Goal: Information Seeking & Learning: Learn about a topic

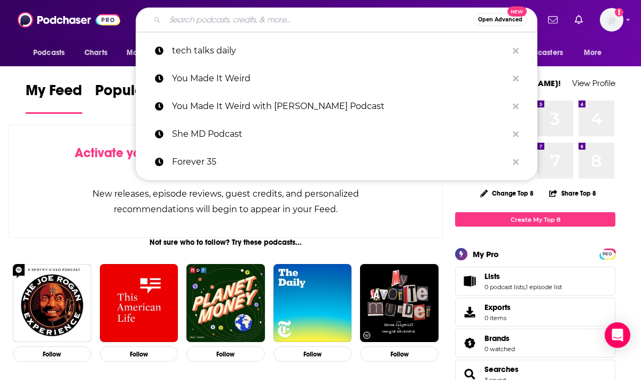
click at [384, 21] on input "Search podcasts, credits, & more..." at bounding box center [319, 19] width 308 height 17
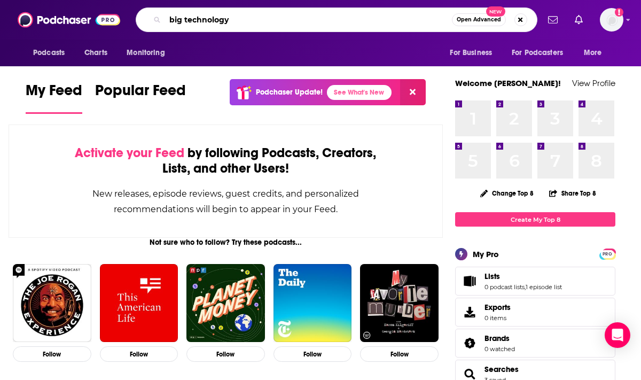
type input "big technology"
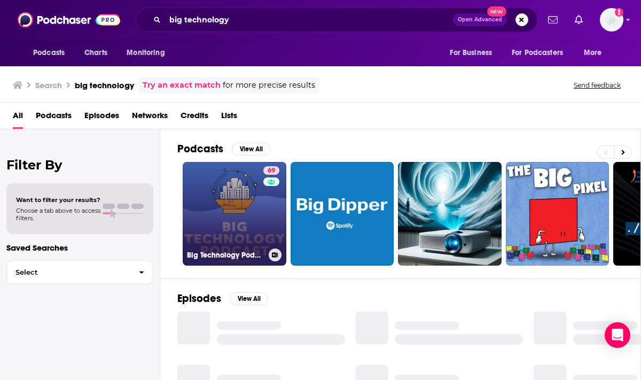
click at [238, 197] on link "69 Big Technology Podcast" at bounding box center [235, 214] width 104 height 104
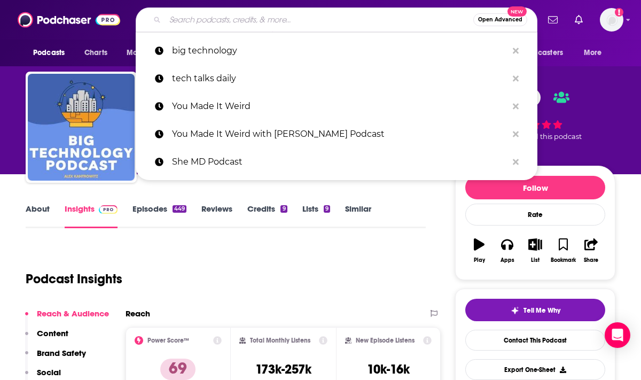
click at [214, 24] on input "Search podcasts, credits, & more..." at bounding box center [319, 19] width 308 height 17
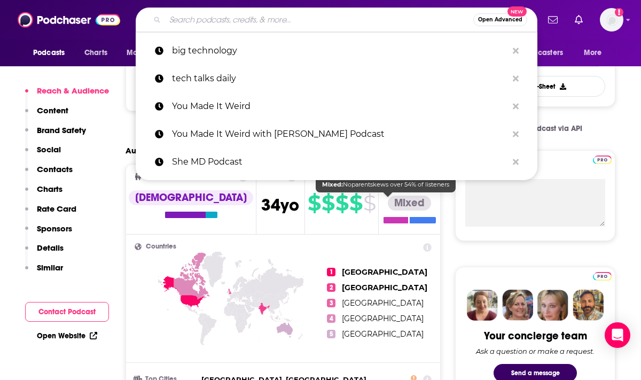
scroll to position [284, 0]
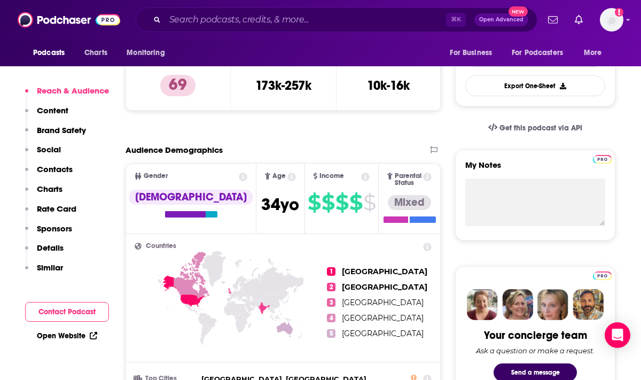
click at [563, 35] on div "Podcasts Charts Monitoring ⌘ K Open Advanced New For Business For Podcasters Mo…" at bounding box center [320, 20] width 641 height 40
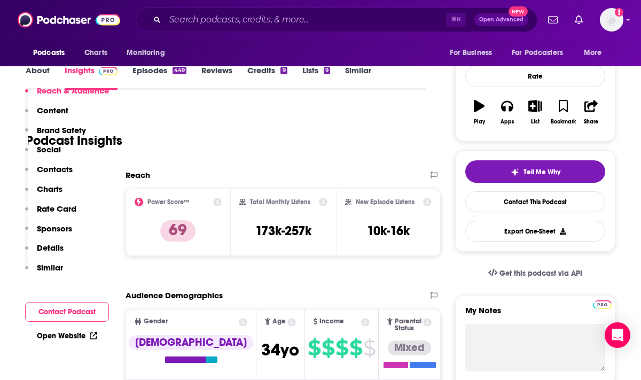
scroll to position [0, 0]
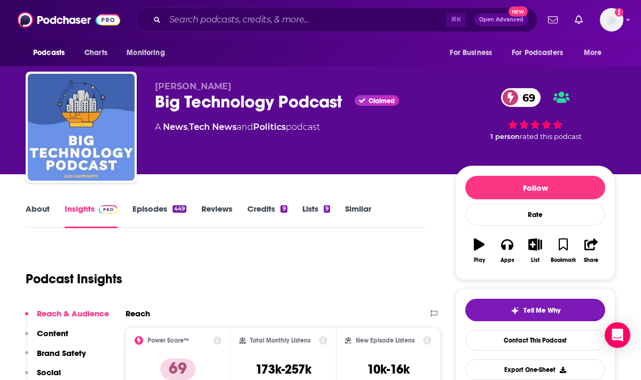
click at [208, 283] on div "Podcast Insights" at bounding box center [222, 272] width 392 height 55
drag, startPoint x: 170, startPoint y: 280, endPoint x: 239, endPoint y: 280, distance: 69.5
click at [239, 280] on div "Podcast Insights" at bounding box center [222, 272] width 392 height 55
drag, startPoint x: 139, startPoint y: 312, endPoint x: 119, endPoint y: 312, distance: 20.3
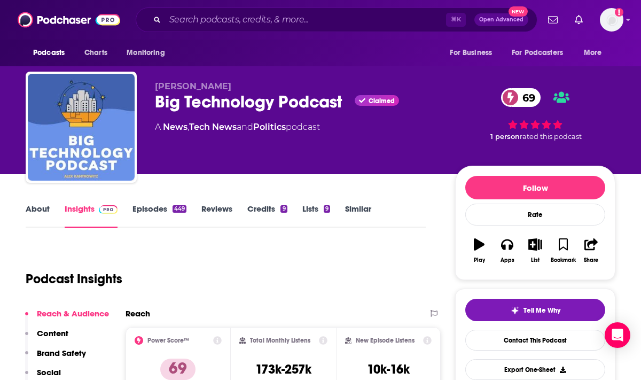
click at [201, 270] on div "Podcast Insights" at bounding box center [222, 272] width 392 height 55
click at [53, 334] on p "Content" at bounding box center [53, 333] width 32 height 10
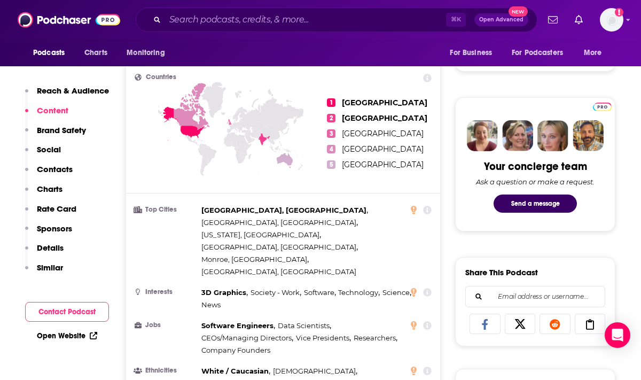
scroll to position [450, 0]
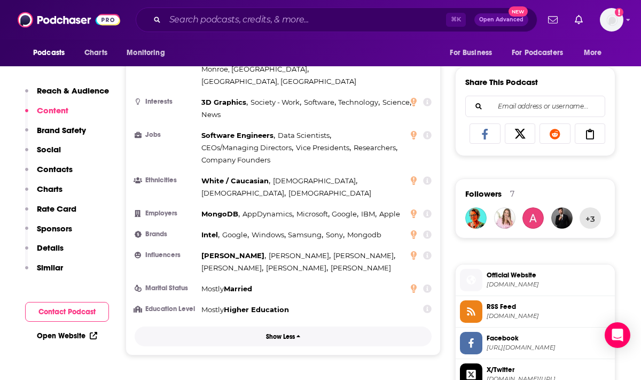
scroll to position [551, 0]
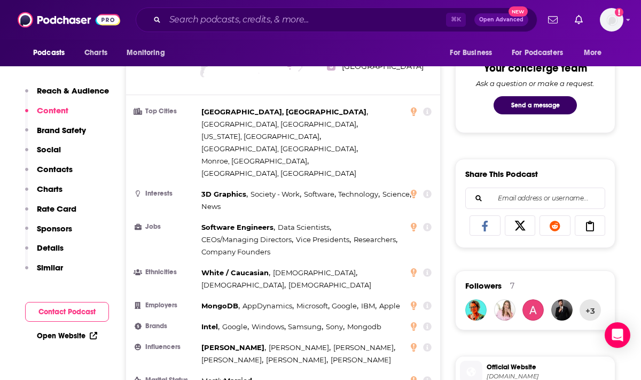
click at [412, 343] on div at bounding box center [421, 348] width 21 height 10
click at [423, 343] on icon at bounding box center [427, 347] width 9 height 9
click at [367, 305] on ul "Top Cities Milwaukee, WI , Madison, WI , New York, NY , San Francisco, CA , Mon…" at bounding box center [283, 257] width 297 height 302
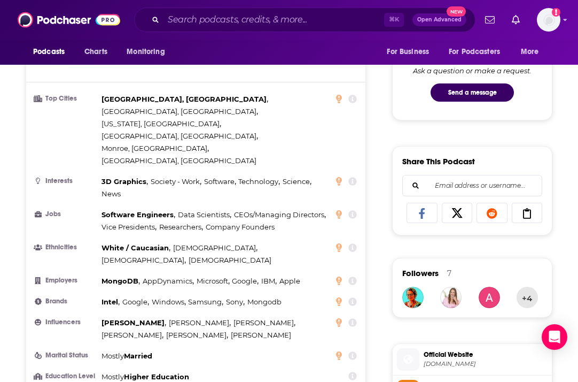
scroll to position [566, 0]
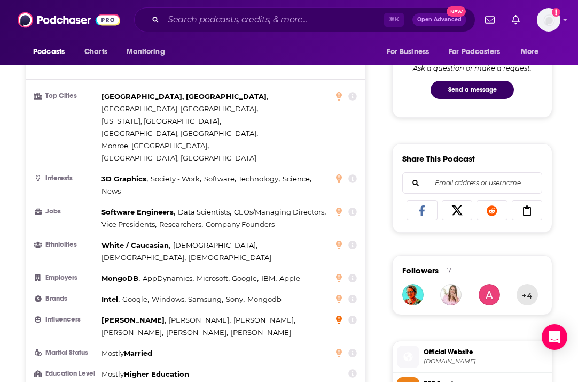
click at [339, 315] on icon at bounding box center [339, 319] width 6 height 9
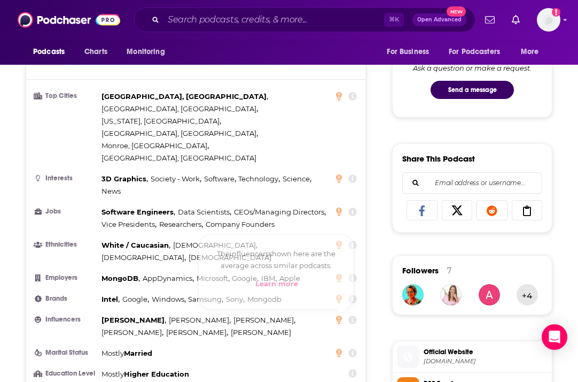
click at [352, 315] on icon at bounding box center [352, 319] width 9 height 9
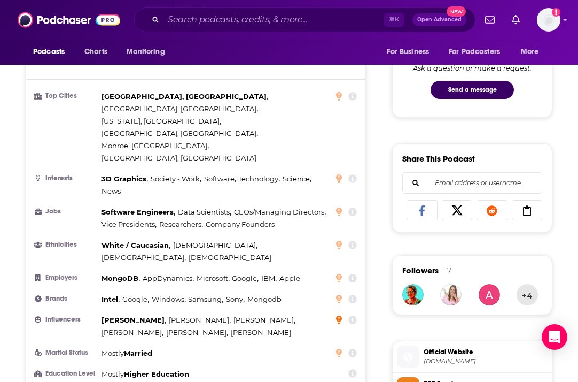
click at [337, 315] on icon at bounding box center [339, 319] width 6 height 9
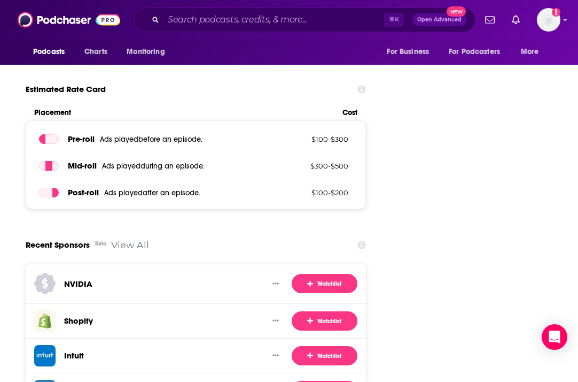
scroll to position [1703, 0]
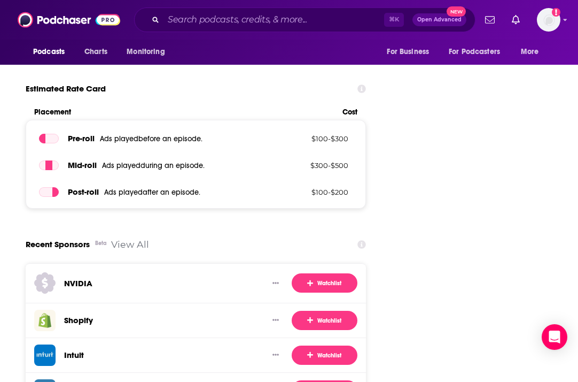
click at [358, 240] on icon at bounding box center [362, 244] width 9 height 9
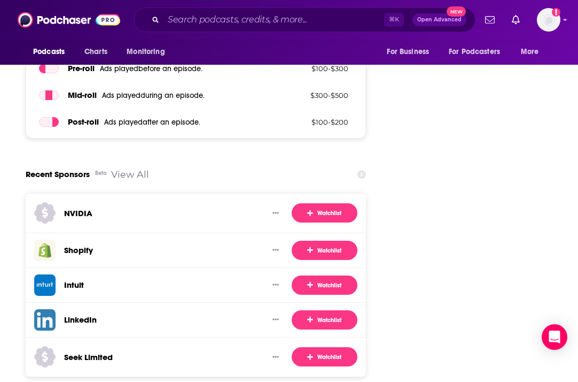
scroll to position [1768, 0]
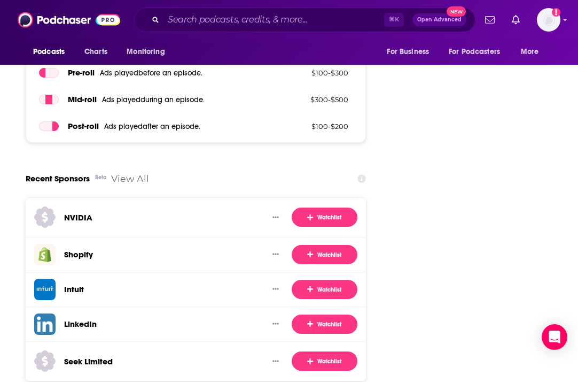
click at [136, 173] on link "View All" at bounding box center [130, 178] width 38 height 11
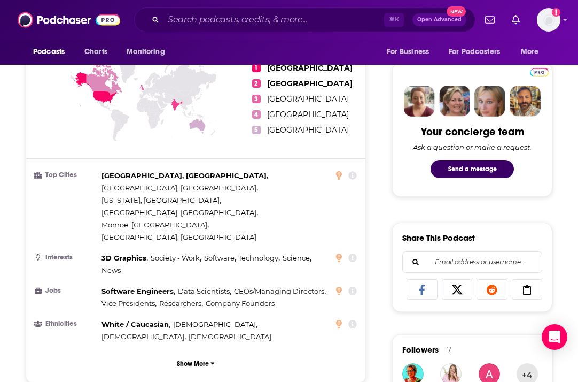
scroll to position [487, 0]
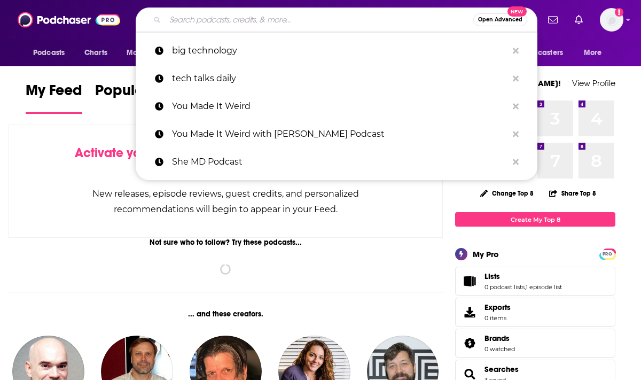
click at [182, 17] on input "Search podcasts, credits, & more..." at bounding box center [319, 19] width 308 height 17
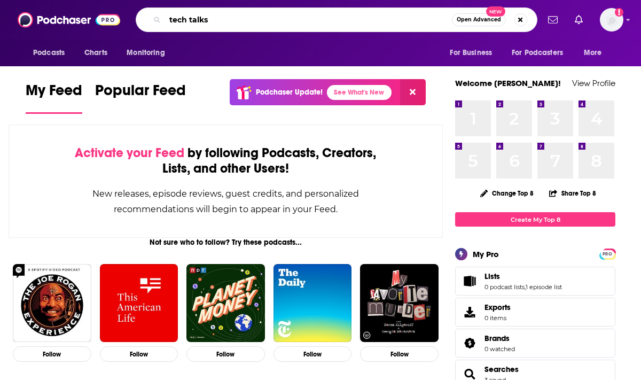
type input "tech talks"
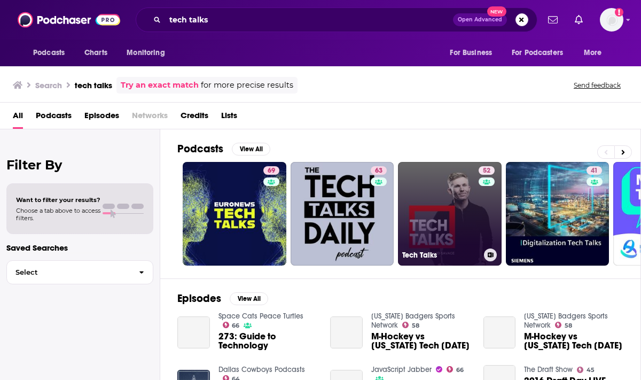
click at [463, 219] on link "52 Tech Talks" at bounding box center [450, 214] width 104 height 104
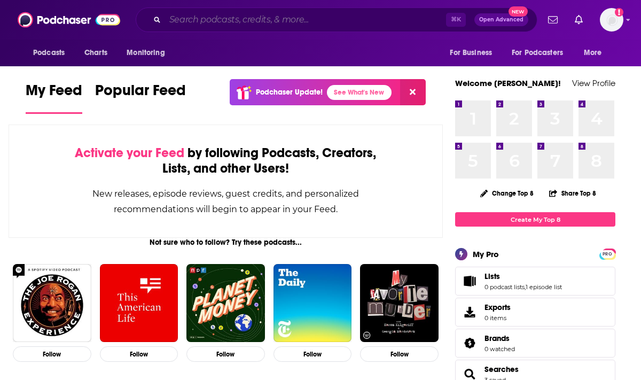
click at [194, 17] on input "Search podcasts, credits, & more..." at bounding box center [305, 19] width 281 height 17
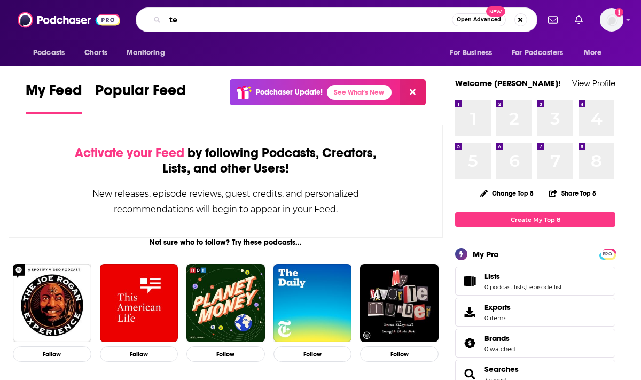
type input "t"
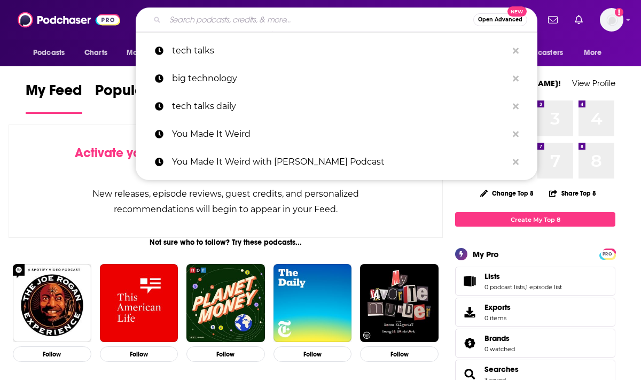
click at [53, 169] on div "Activate your Feed by following Podcasts, Creators, Lists, and other Users! New…" at bounding box center [226, 181] width 434 height 113
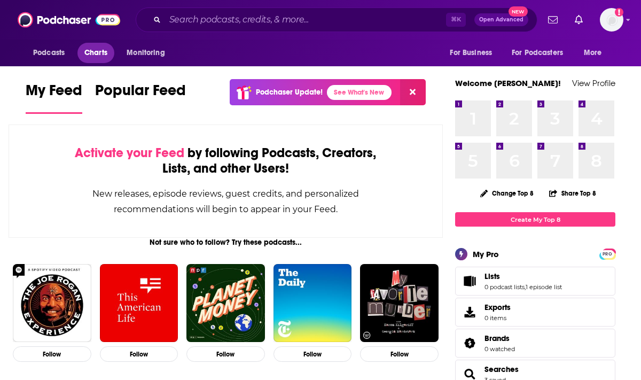
click at [95, 53] on span "Charts" at bounding box center [95, 52] width 23 height 15
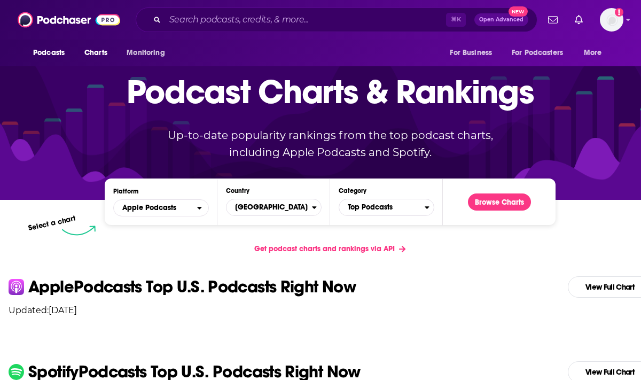
scroll to position [51, 0]
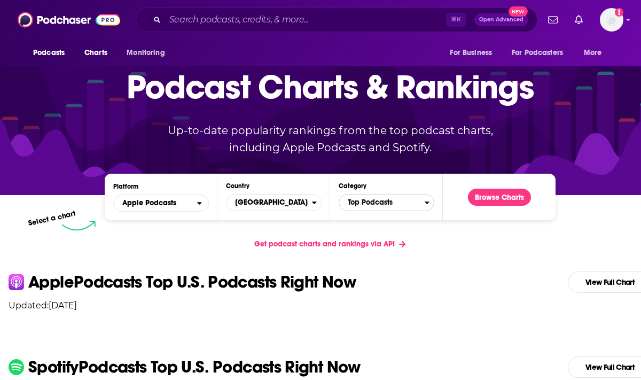
click at [407, 204] on span "Top Podcasts" at bounding box center [382, 202] width 86 height 18
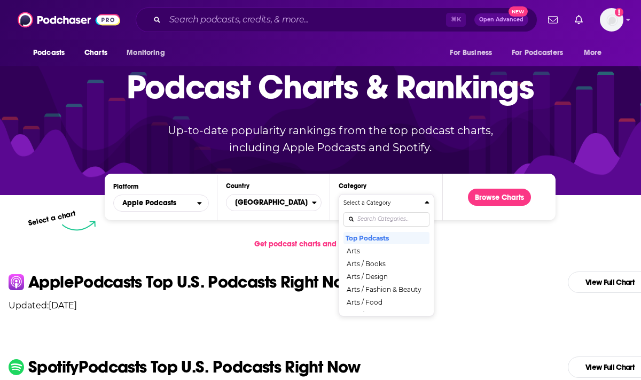
scroll to position [0, 0]
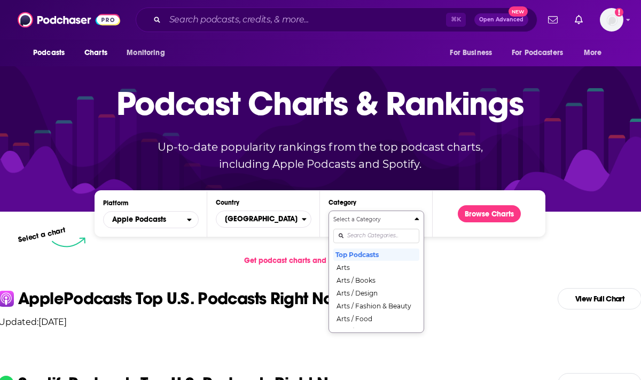
click at [377, 273] on div "Select a Category Top Podcasts Arts Arts / Books Arts / Design Arts / Fashion &…" at bounding box center [376, 271] width 86 height 113
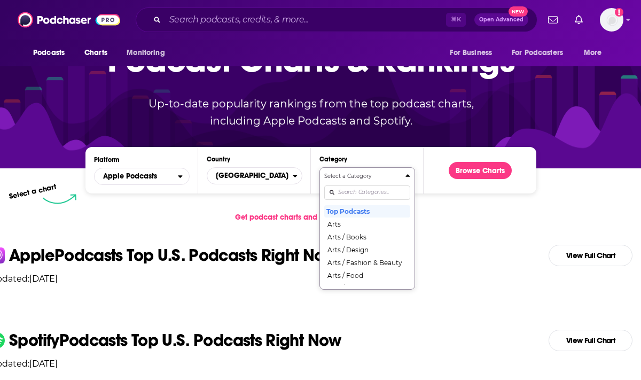
scroll to position [80, 19]
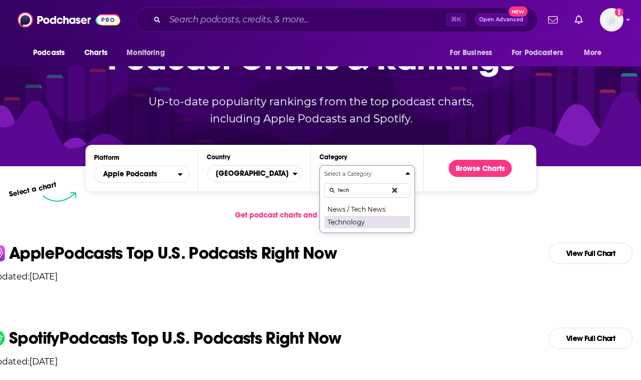
type input "tech"
click at [359, 223] on button "Technology" at bounding box center [367, 221] width 86 height 13
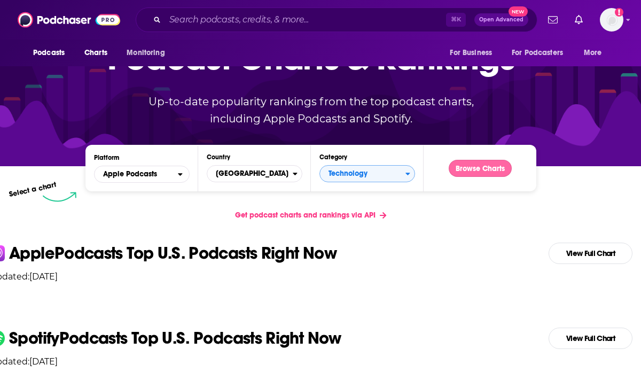
click at [478, 167] on button "Browse Charts" at bounding box center [480, 168] width 63 height 17
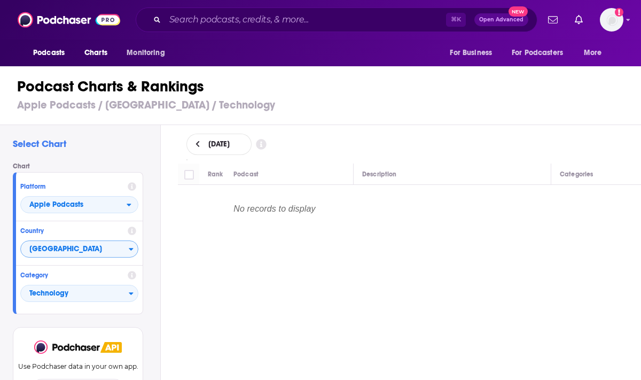
scroll to position [17, 0]
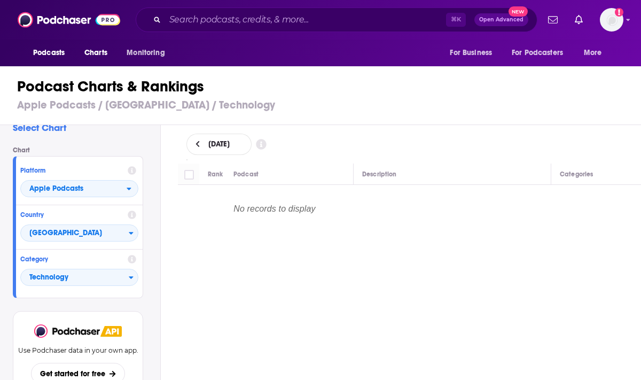
click at [308, 266] on div "October 1, 2025 Rank Podcast Description Categories No records to display" at bounding box center [409, 282] width 481 height 315
click at [81, 279] on span "Technology" at bounding box center [75, 278] width 108 height 18
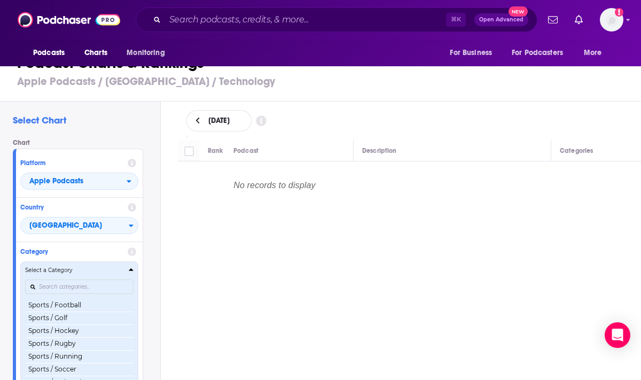
scroll to position [1271, 0]
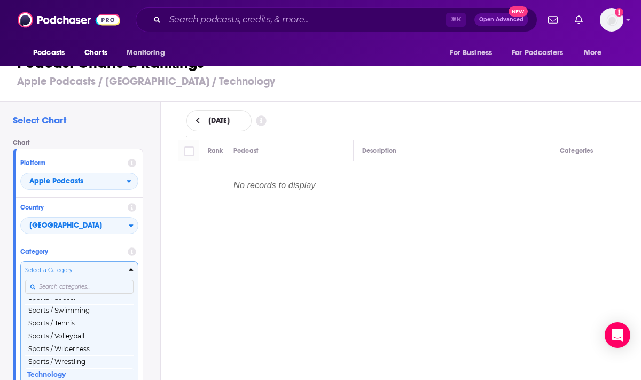
click at [76, 288] on div "Select a Category Top Podcasts Arts Arts / Books Arts / Design Arts / Fashion &…" at bounding box center [79, 322] width 108 height 113
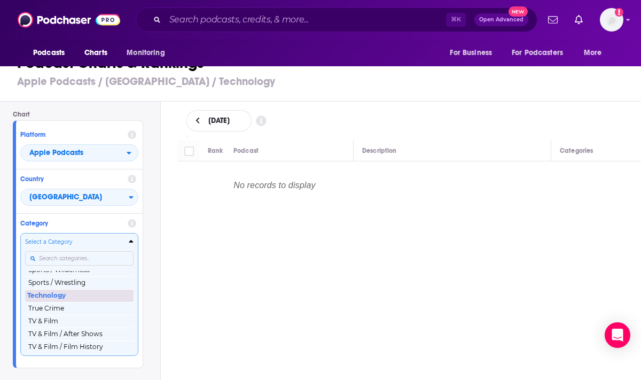
scroll to position [1325, 0]
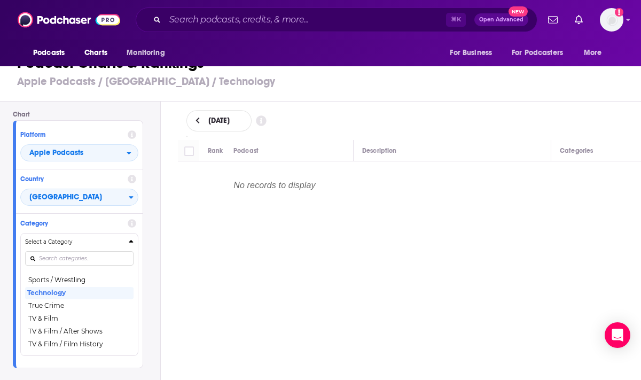
click at [230, 117] on span "October 1, 2025" at bounding box center [218, 120] width 21 height 7
select select "9"
click at [199, 117] on button at bounding box center [197, 121] width 11 height 9
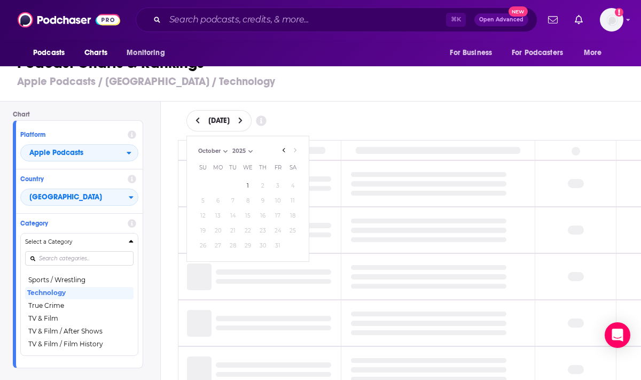
click at [199, 119] on icon at bounding box center [198, 121] width 4 height 6
click at [418, 115] on div "September 29, 2025 October 2025 Month: July August September October October Ye…" at bounding box center [410, 120] width 447 height 21
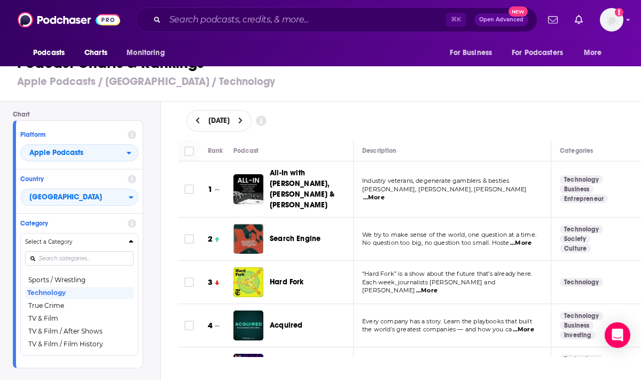
click at [443, 121] on div "[DATE]" at bounding box center [410, 120] width 447 height 21
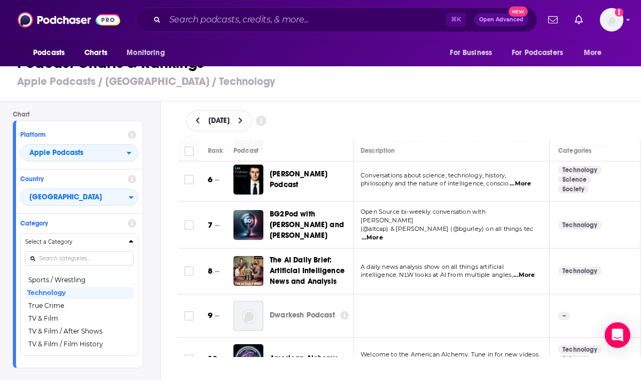
scroll to position [232, 3]
click at [526, 271] on span "...More" at bounding box center [523, 275] width 21 height 9
click at [361, 268] on div "The AI Daily Brief: Artificial Intelligence News and Analysis" at bounding box center [316, 271] width 93 height 32
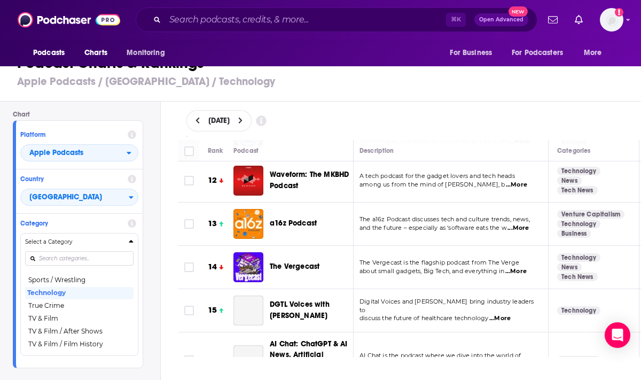
scroll to position [499, 3]
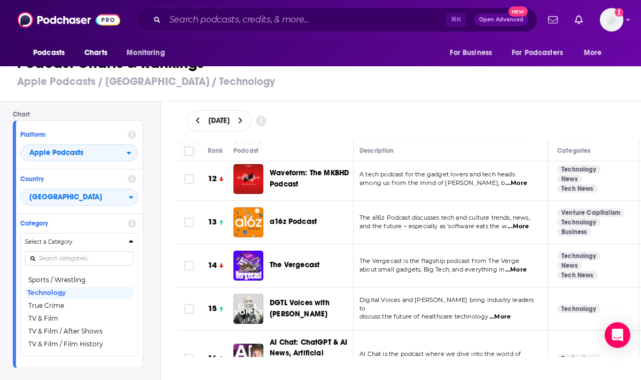
click at [523, 266] on span "...More" at bounding box center [516, 270] width 21 height 9
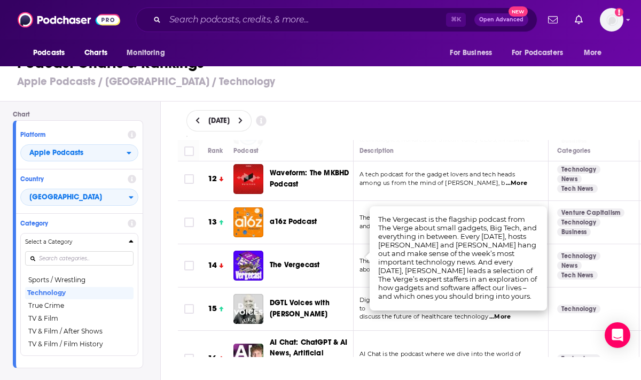
click at [360, 267] on div "The Vergecast" at bounding box center [316, 266] width 93 height 30
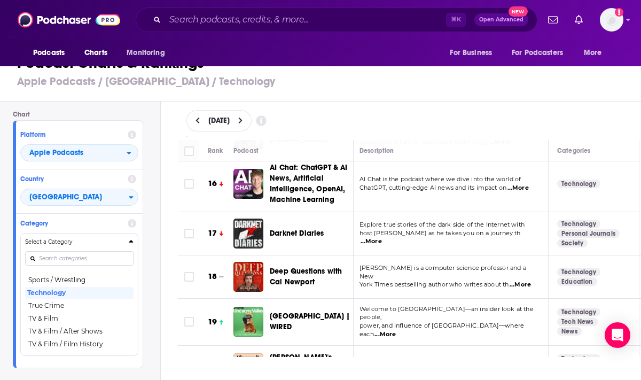
scroll to position [678, 3]
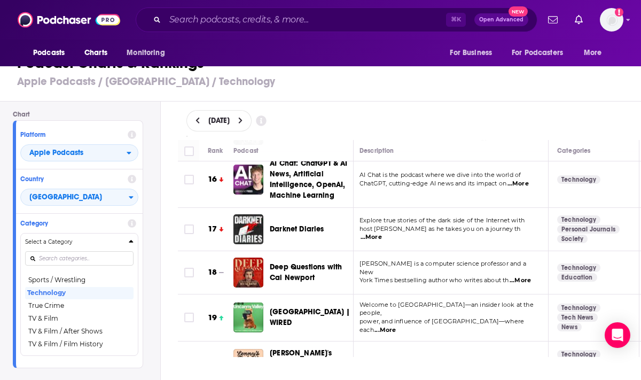
click at [527, 276] on span "...More" at bounding box center [520, 280] width 21 height 9
click at [360, 275] on td "Cal Newport is a computer science professor and a New York Times bestselling au…" at bounding box center [450, 272] width 198 height 43
click at [531, 276] on span "...More" at bounding box center [520, 280] width 21 height 9
click at [359, 275] on td "Cal Newport is a computer science professor and a New York Times bestselling au…" at bounding box center [450, 272] width 198 height 43
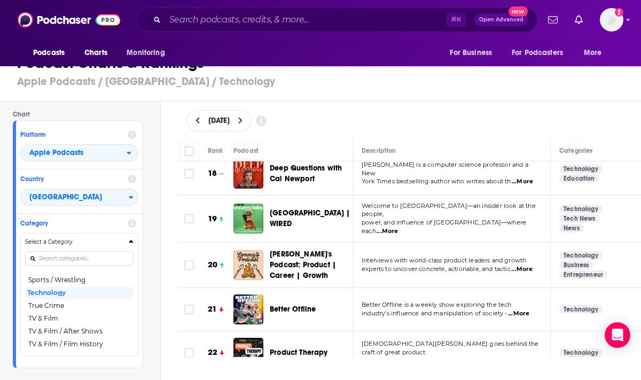
scroll to position [778, 1]
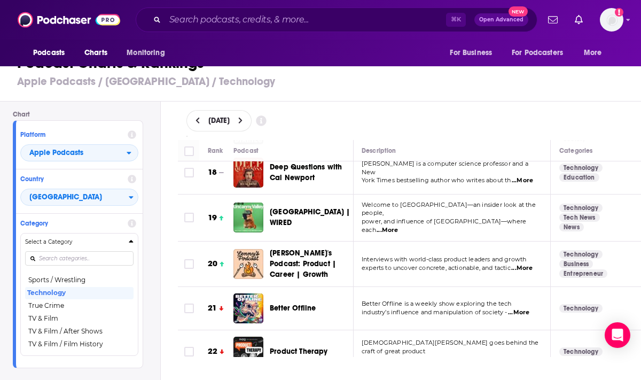
click at [398, 226] on span "...More" at bounding box center [387, 230] width 21 height 9
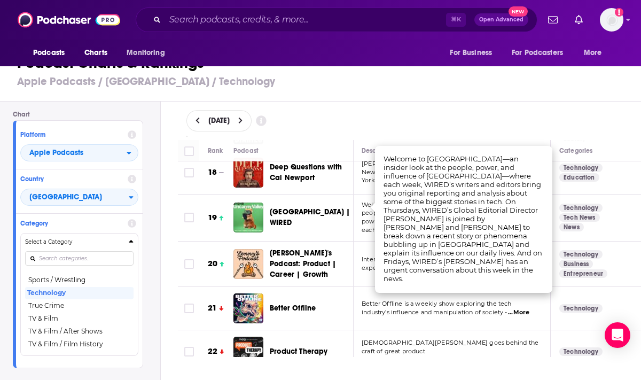
click at [368, 221] on td "Welcome to Uncanny Valley—an insider look at the people, power, and influence o…" at bounding box center [452, 218] width 198 height 47
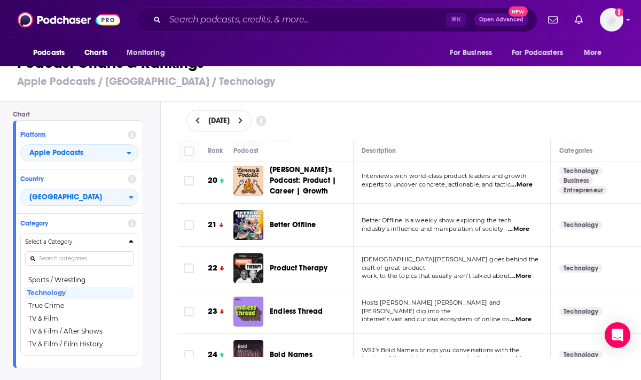
scroll to position [863, 1]
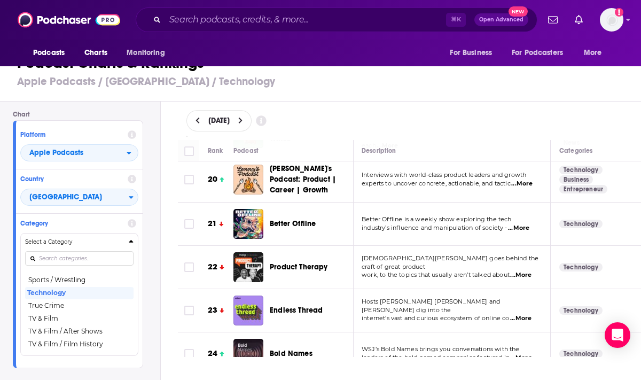
click at [532, 271] on span "...More" at bounding box center [520, 275] width 21 height 9
click at [355, 262] on div "Product Therapy" at bounding box center [316, 267] width 93 height 11
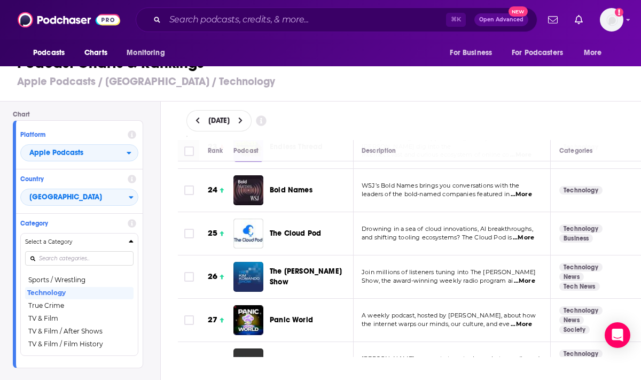
scroll to position [1020, 1]
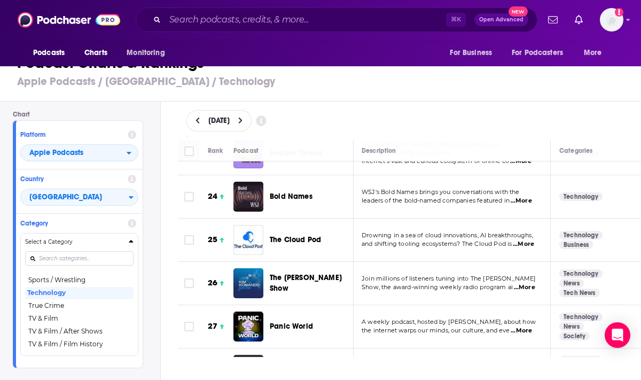
click at [531, 197] on span "...More" at bounding box center [521, 201] width 21 height 9
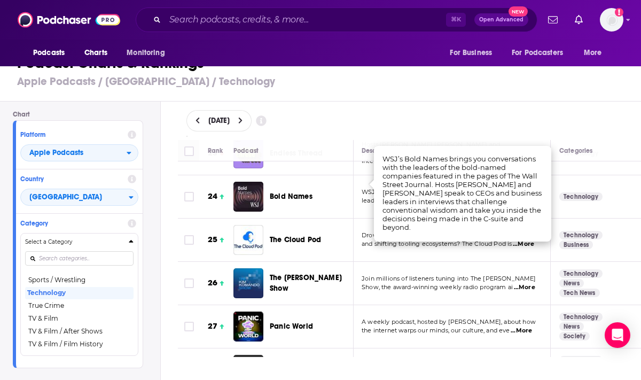
click at [334, 191] on div "Bold Names" at bounding box center [316, 196] width 93 height 11
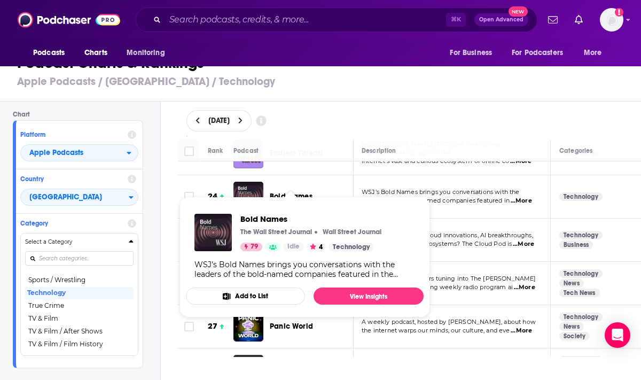
click at [292, 192] on span "Bold Names" at bounding box center [291, 196] width 43 height 9
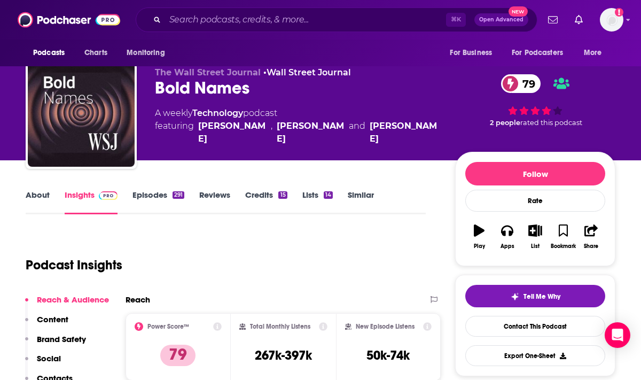
scroll to position [13, 0]
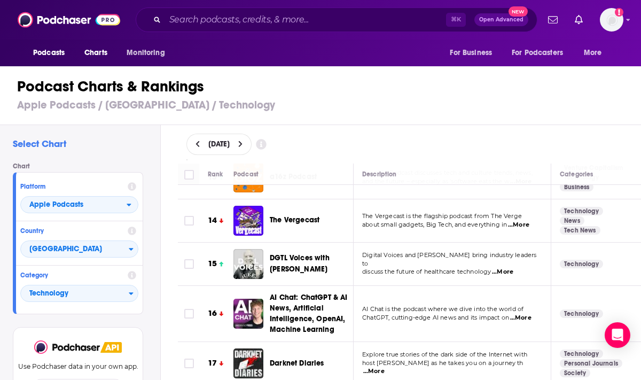
scroll to position [568, 0]
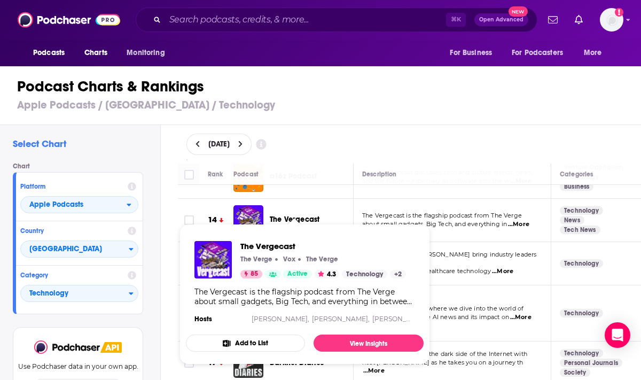
click at [298, 215] on span "The Vergecast" at bounding box center [295, 219] width 50 height 9
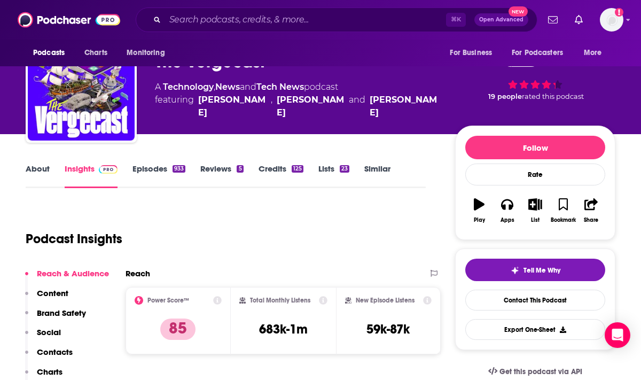
scroll to position [33, 0]
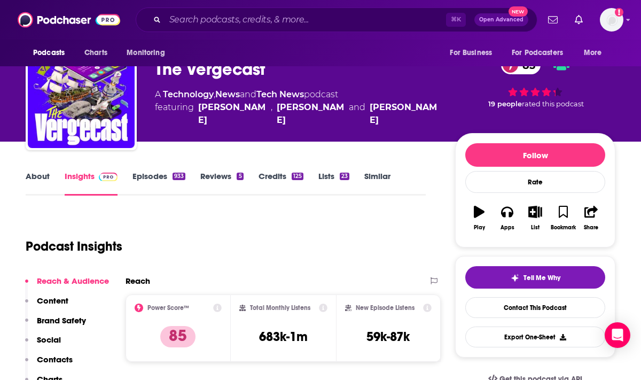
click at [219, 107] on div "David Pierce" at bounding box center [232, 114] width 68 height 26
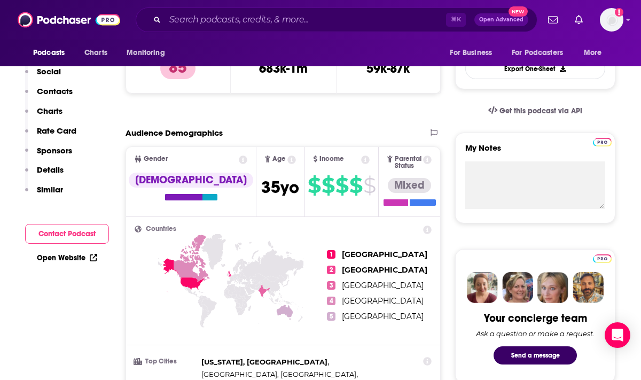
scroll to position [0, 0]
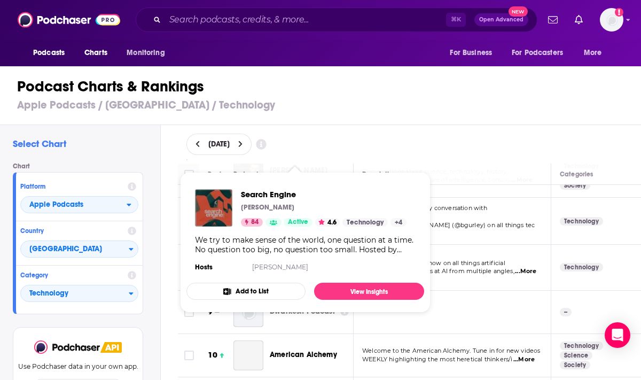
scroll to position [361, 0]
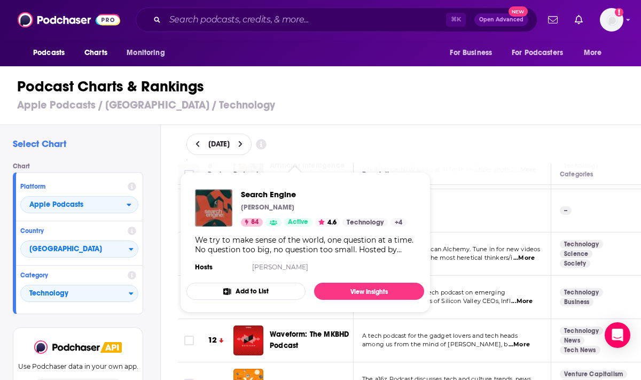
click at [441, 146] on div "[DATE]" at bounding box center [410, 144] width 447 height 21
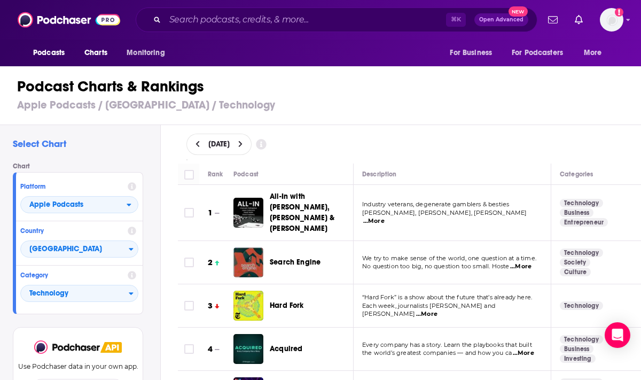
scroll to position [11, 0]
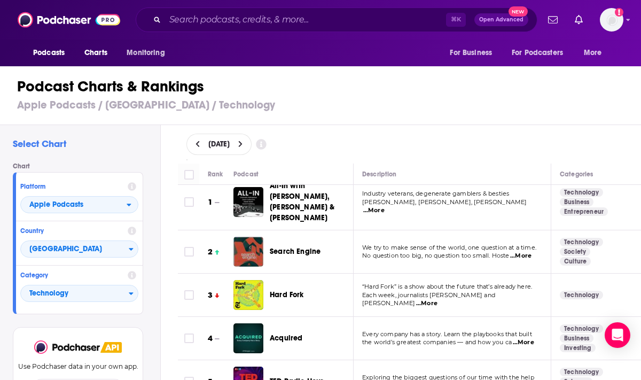
click at [438, 299] on span "...More" at bounding box center [426, 303] width 21 height 9
click at [343, 293] on div "Hard Fork" at bounding box center [316, 295] width 93 height 30
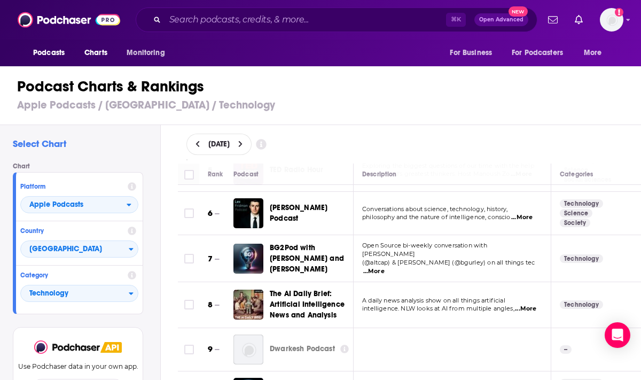
scroll to position [224, 0]
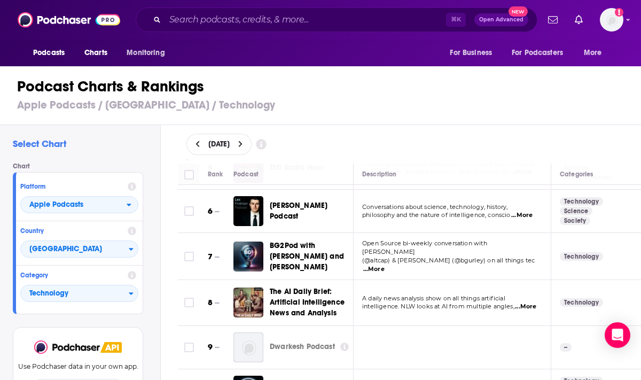
click at [530, 211] on span "...More" at bounding box center [521, 215] width 21 height 9
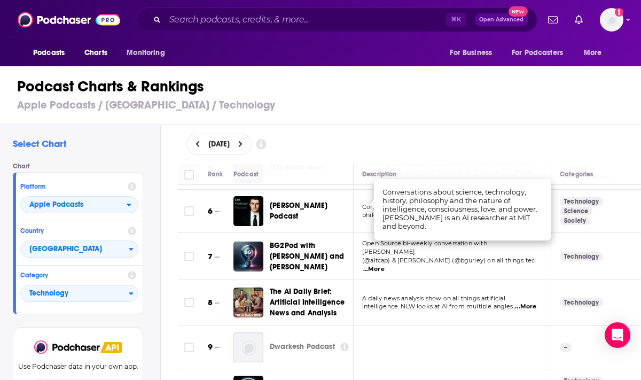
click at [377, 306] on td "A daily news analysis show on all things artificial intelligence. NLW looks at …" at bounding box center [453, 302] width 198 height 45
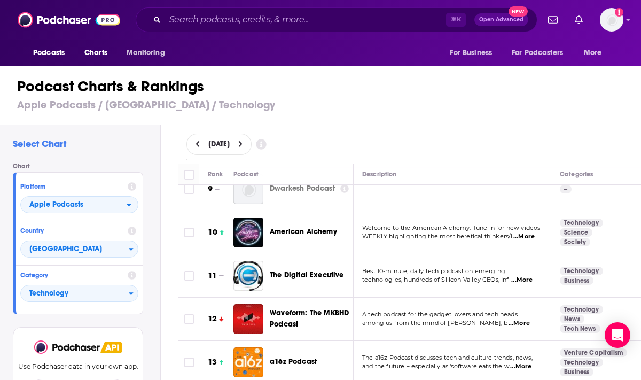
scroll to position [384, 0]
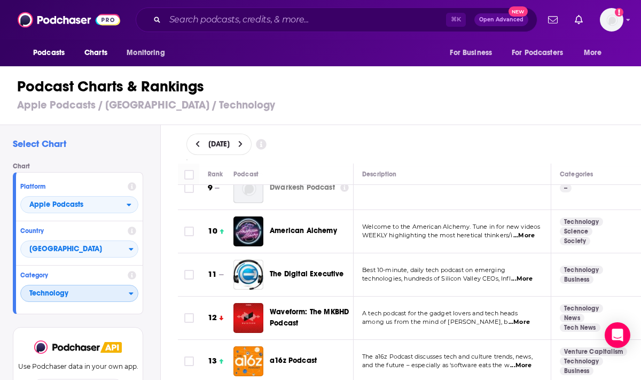
click at [60, 295] on span "Technology" at bounding box center [75, 294] width 108 height 18
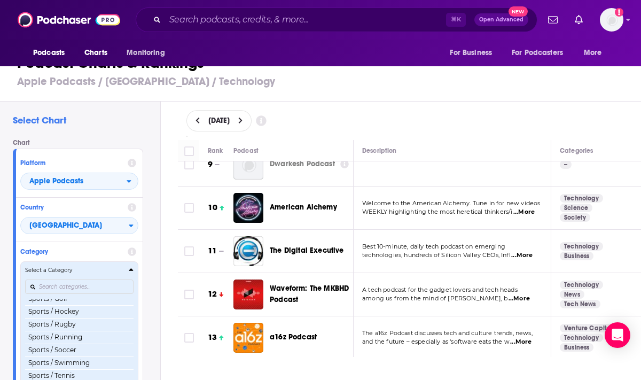
scroll to position [1271, 0]
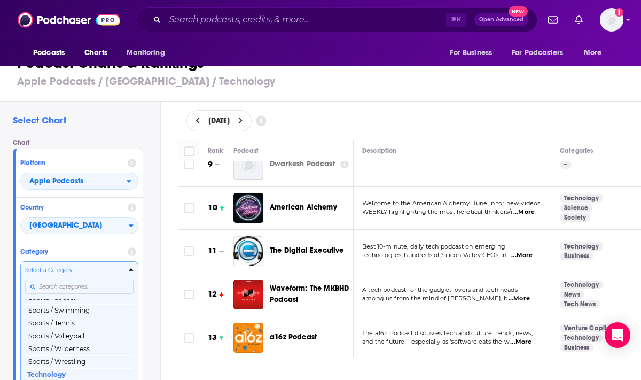
click at [60, 287] on div "Select a Category Top Podcasts Arts Arts / Books Arts / Design Arts / Fashion &…" at bounding box center [79, 322] width 108 height 113
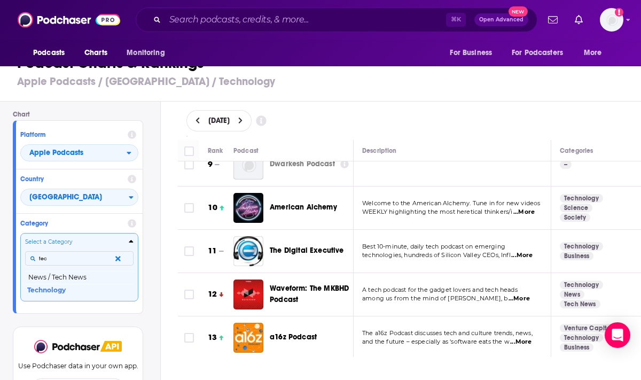
scroll to position [0, 0]
type input "tec"
click at [60, 277] on button "News / Tech News" at bounding box center [79, 277] width 108 height 13
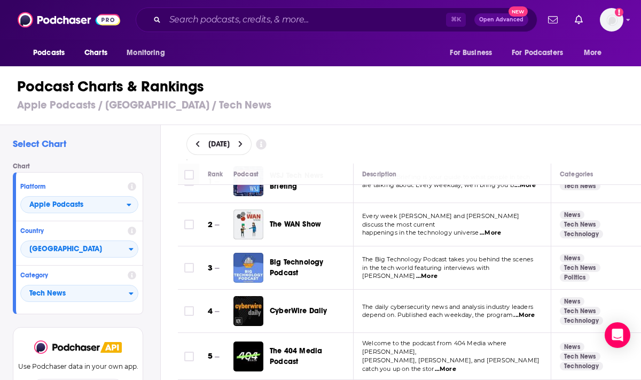
scroll to position [28, 0]
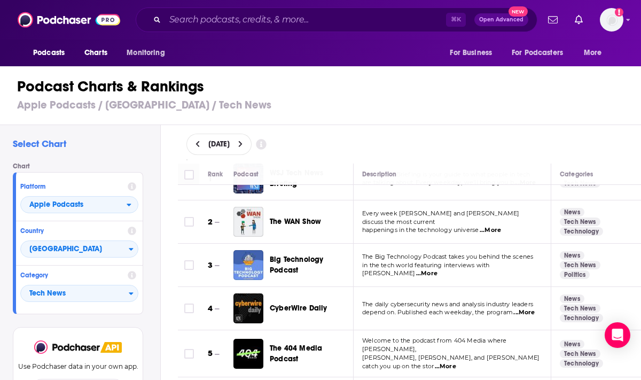
click at [438, 269] on span "...More" at bounding box center [426, 273] width 21 height 9
click at [455, 267] on span "in the tech world featuring interviews with plugge" at bounding box center [425, 269] width 127 height 16
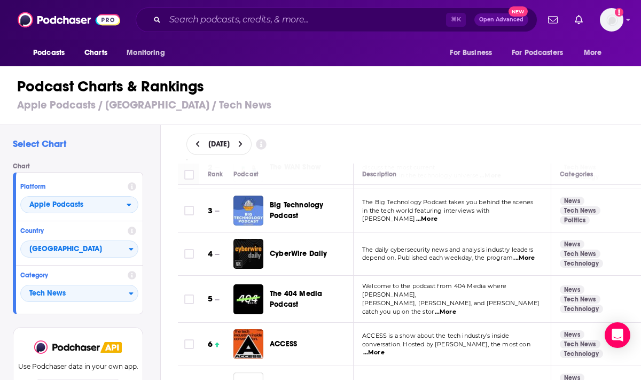
scroll to position [83, 0]
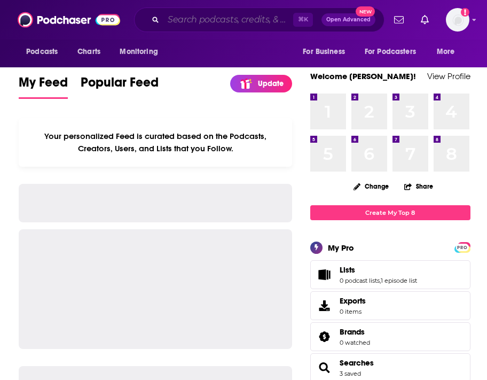
drag, startPoint x: 0, startPoint y: 0, endPoint x: 198, endPoint y: 22, distance: 199.5
click at [198, 22] on input "Search podcasts, credits, & more..." at bounding box center [229, 19] width 130 height 17
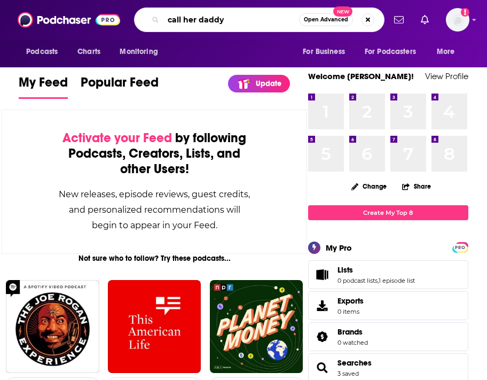
type input "call her daddy"
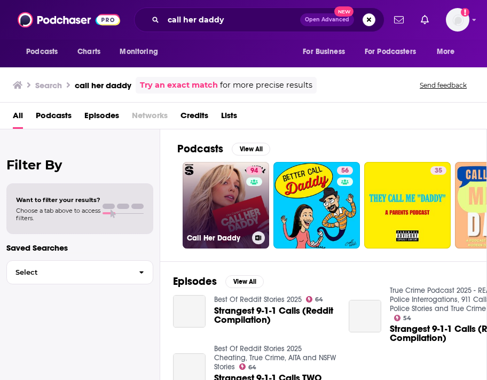
click at [220, 207] on link "94 Call Her Daddy" at bounding box center [226, 205] width 87 height 87
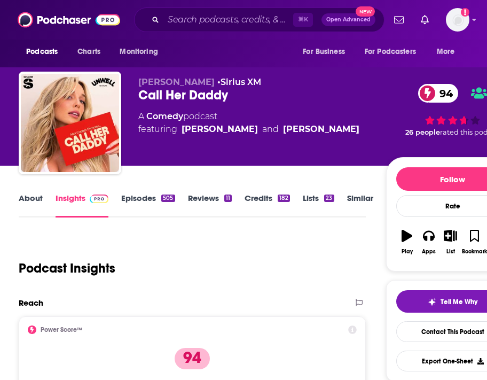
click at [444, 94] on span "94" at bounding box center [443, 93] width 29 height 19
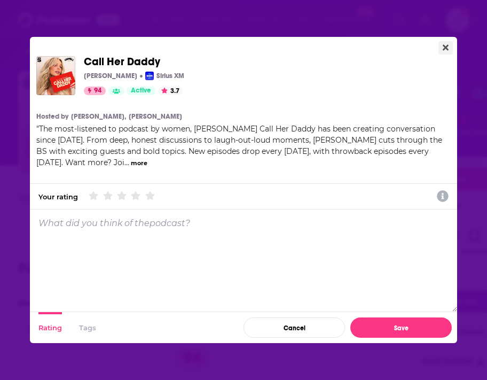
click at [445, 44] on icon "Close" at bounding box center [446, 47] width 6 height 9
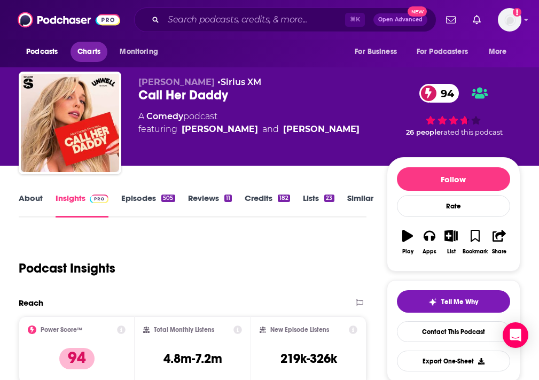
click at [86, 50] on span "Charts" at bounding box center [88, 51] width 23 height 15
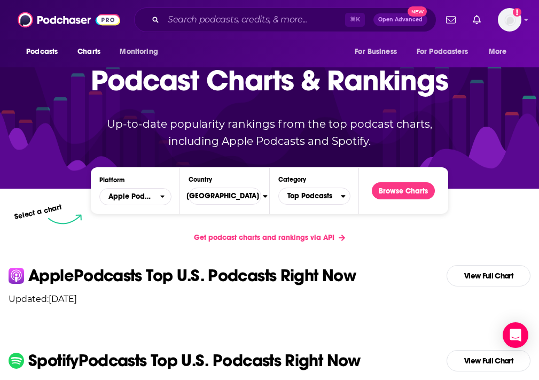
scroll to position [66, 0]
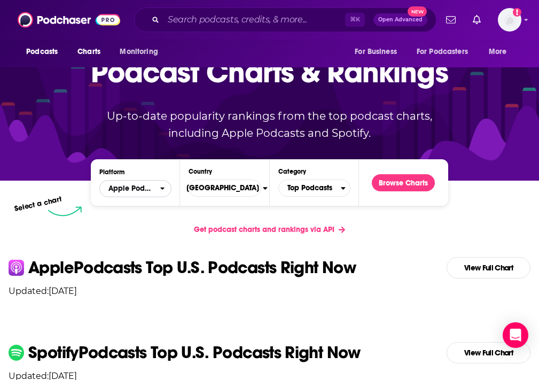
click at [157, 191] on span "Apple Podcasts" at bounding box center [130, 189] width 60 height 18
click at [145, 223] on span "Spotify" at bounding box center [135, 221] width 58 height 6
click at [315, 187] on span "Top Podcasts" at bounding box center [310, 188] width 62 height 18
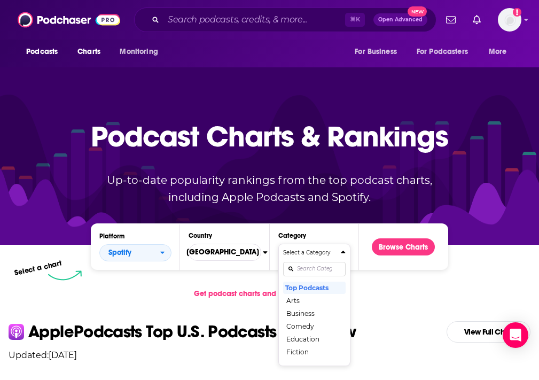
scroll to position [0, 0]
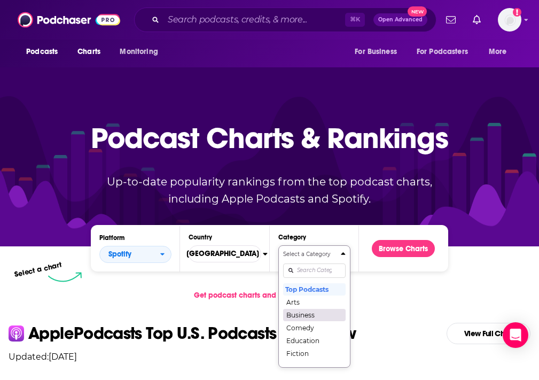
click at [302, 313] on button "Business" at bounding box center [314, 314] width 63 height 13
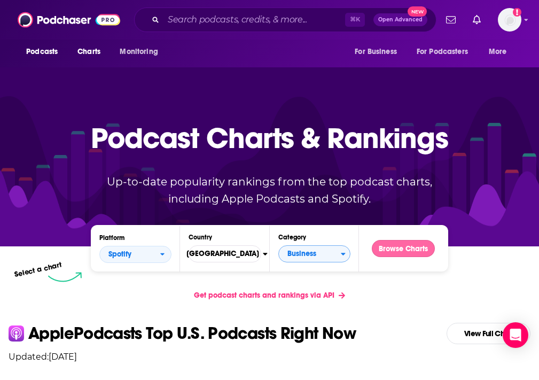
click at [392, 247] on button "Browse Charts" at bounding box center [403, 248] width 63 height 17
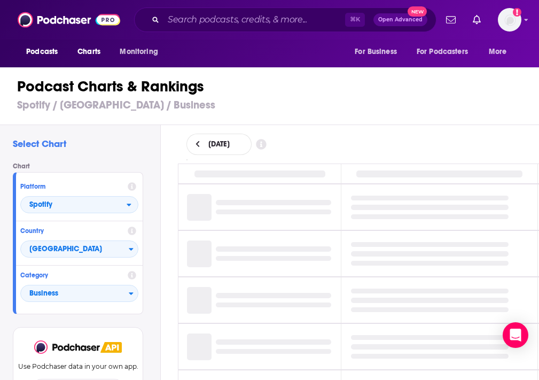
click at [196, 145] on icon at bounding box center [198, 144] width 5 height 7
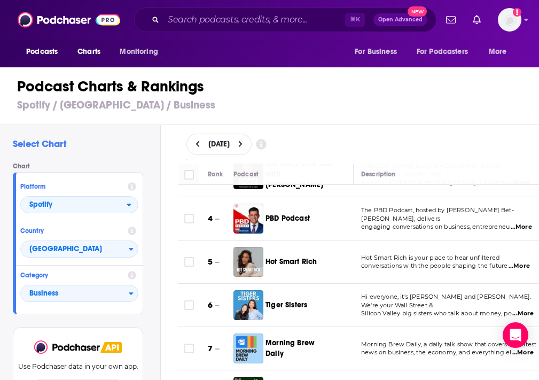
scroll to position [120, 0]
click at [487, 223] on span "...More" at bounding box center [522, 227] width 21 height 9
click at [364, 230] on td "The PBD Podcast, hosted by Patrick Bet-David, delivers engaging conversations o…" at bounding box center [453, 218] width 198 height 43
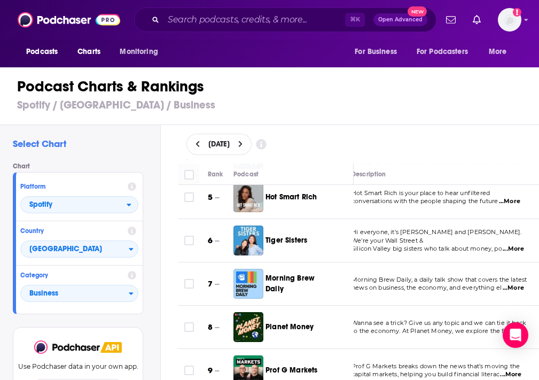
scroll to position [184, 13]
click at [487, 284] on span "...More" at bounding box center [511, 288] width 21 height 9
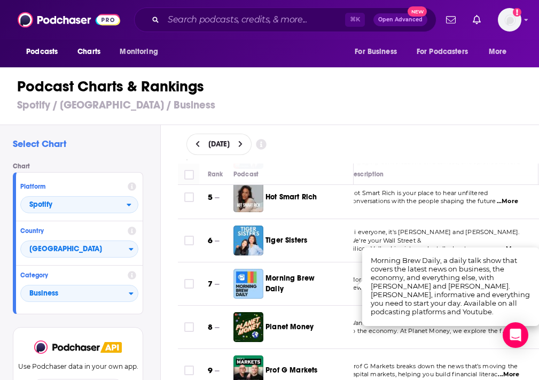
click at [335, 290] on td "Morning Brew Daily" at bounding box center [294, 283] width 120 height 43
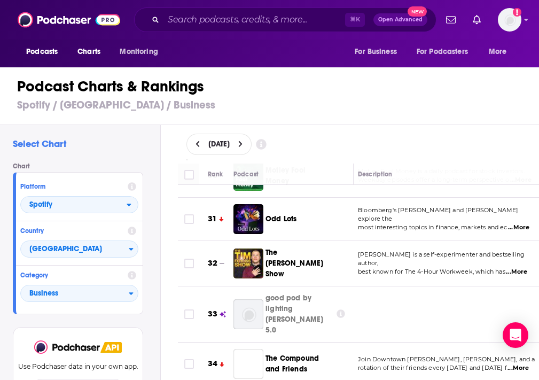
scroll to position [1331, 4]
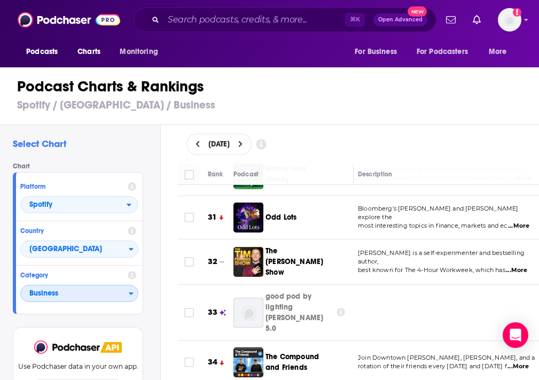
click at [65, 295] on span "Business" at bounding box center [75, 294] width 108 height 18
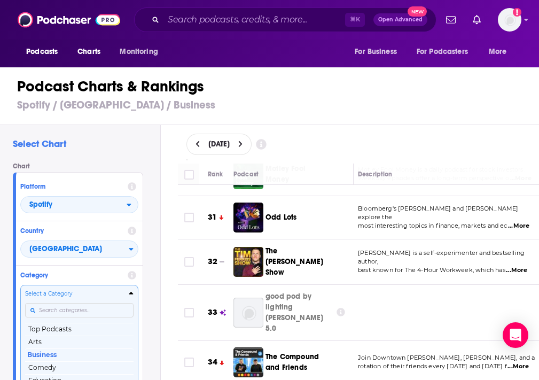
click at [57, 314] on div "Select a Category Top Podcasts Arts Business Comedy Education Fiction Health & …" at bounding box center [79, 346] width 108 height 113
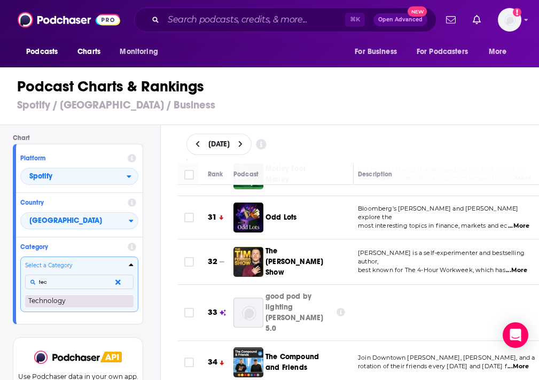
type input "tec"
click at [55, 296] on button "Technology" at bounding box center [79, 300] width 108 height 13
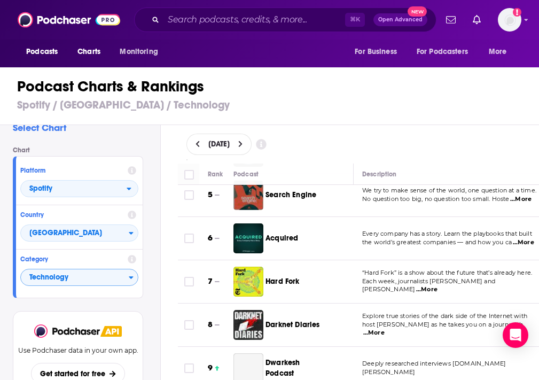
scroll to position [212, 0]
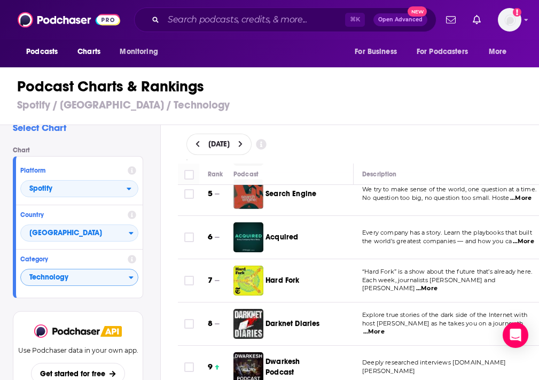
click at [438, 284] on span "...More" at bounding box center [426, 288] width 21 height 9
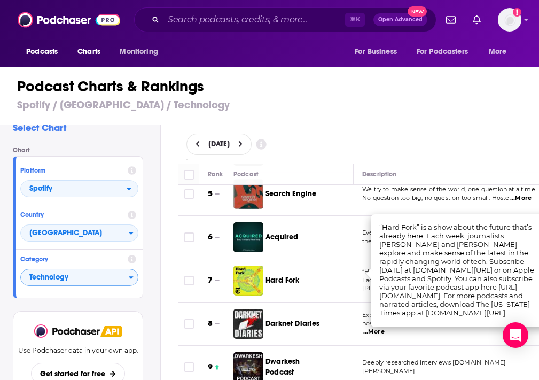
click at [359, 282] on td "“Hard Fork” is a show about the future that’s already here. Each week, journali…" at bounding box center [453, 280] width 198 height 43
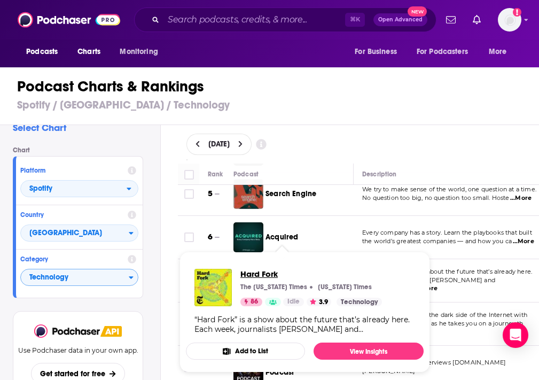
click at [287, 270] on span "Hard Fork" at bounding box center [311, 274] width 142 height 10
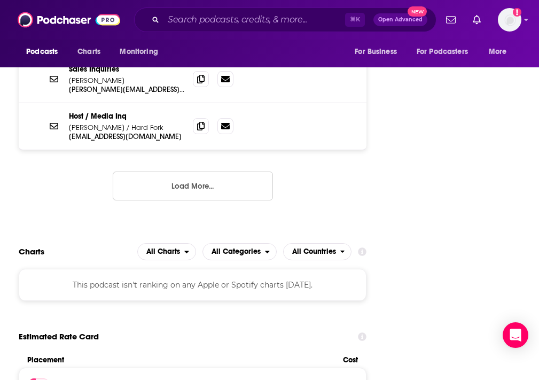
scroll to position [1976, 0]
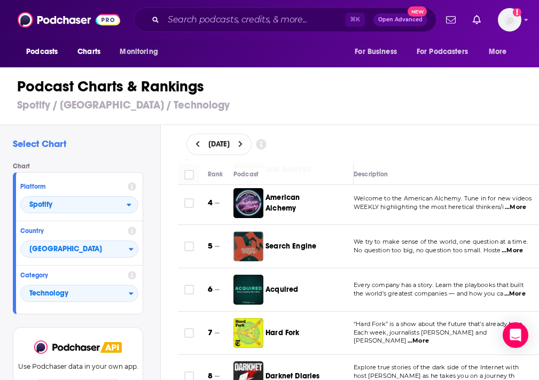
scroll to position [159, 9]
click at [487, 290] on span "...More" at bounding box center [515, 294] width 21 height 9
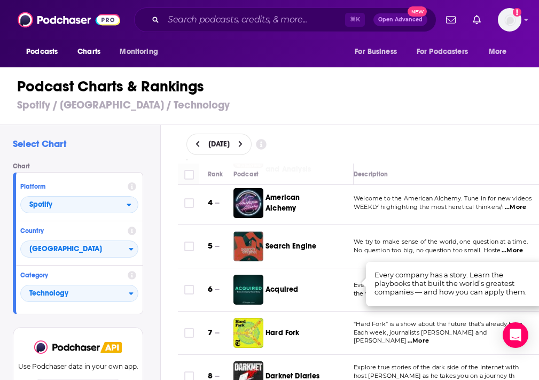
click at [345, 275] on td "Acquired" at bounding box center [294, 289] width 120 height 43
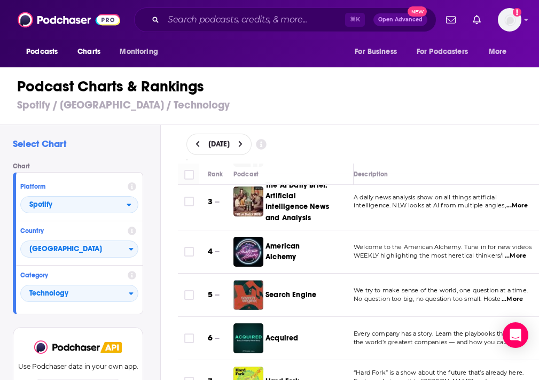
scroll to position [110, 9]
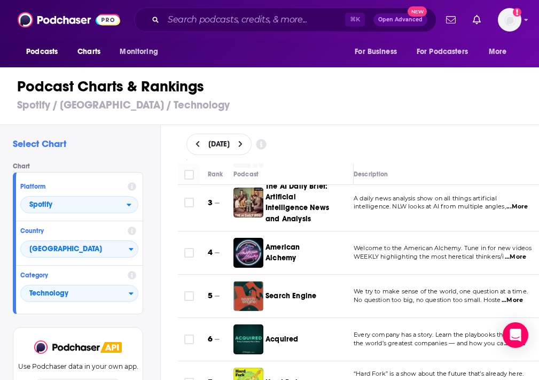
click at [487, 253] on span "...More" at bounding box center [515, 257] width 21 height 9
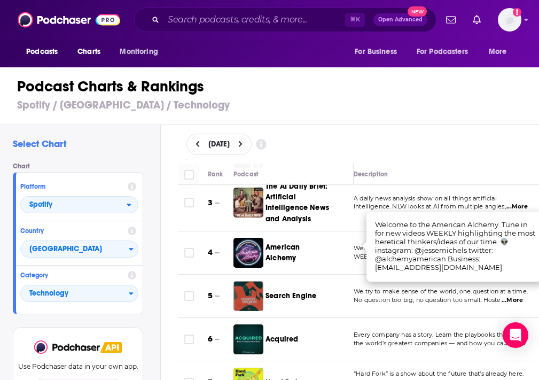
click at [324, 252] on div "American Alchemy" at bounding box center [300, 253] width 68 height 30
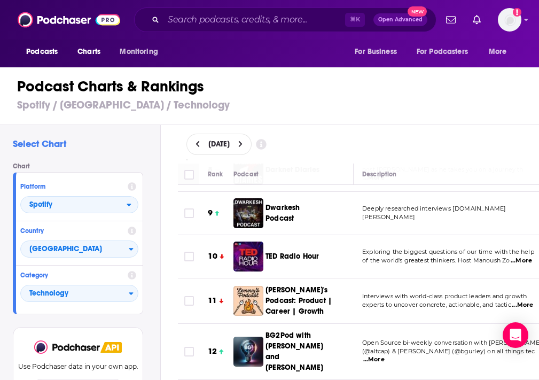
scroll to position [367, 0]
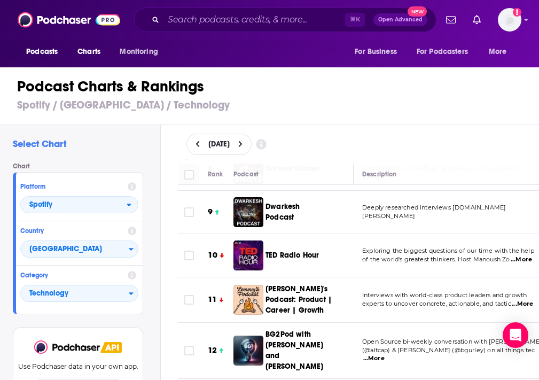
click at [487, 255] on span "...More" at bounding box center [521, 259] width 21 height 9
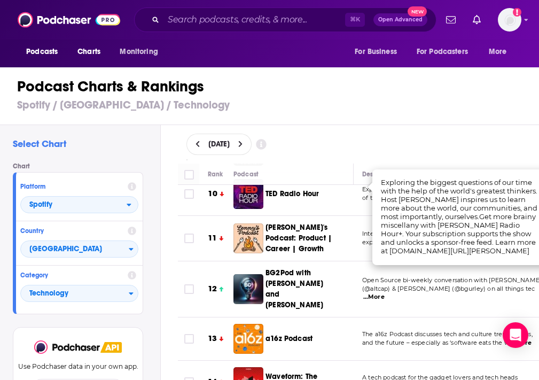
scroll to position [429, 0]
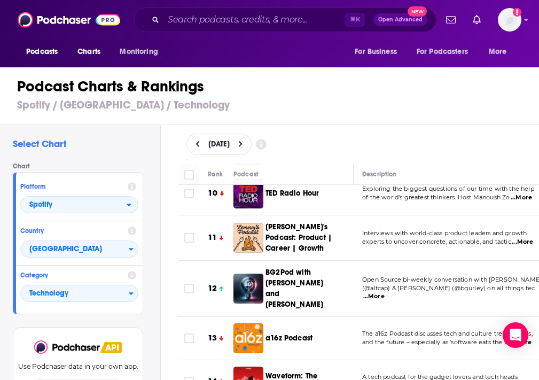
click at [379, 317] on td "The a16z Podcast discusses tech and culture trends, news, and the future – espe…" at bounding box center [453, 338] width 198 height 43
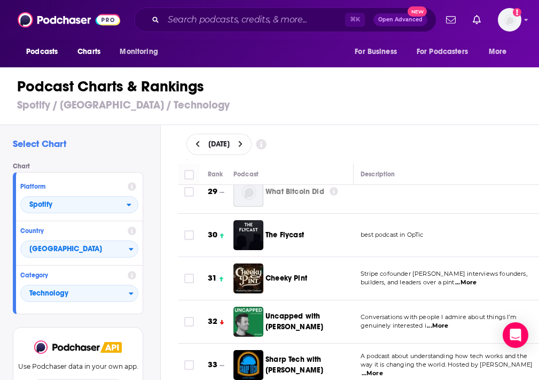
scroll to position [1282, 2]
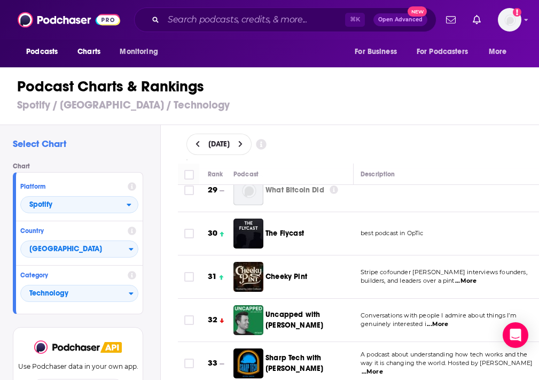
click at [443, 320] on span "...More" at bounding box center [437, 324] width 21 height 9
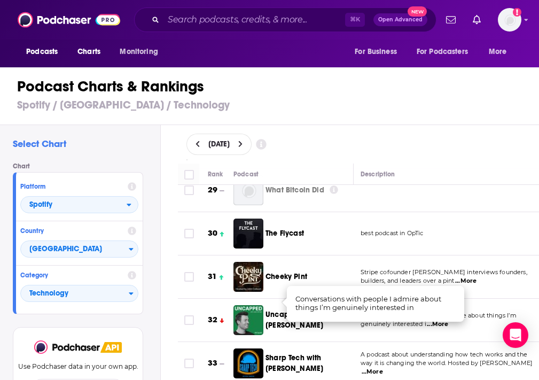
click at [480, 320] on p "genuinely interested i ...More" at bounding box center [451, 324] width 180 height 9
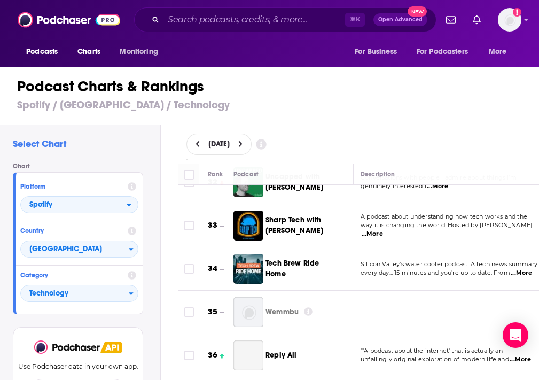
scroll to position [1423, 2]
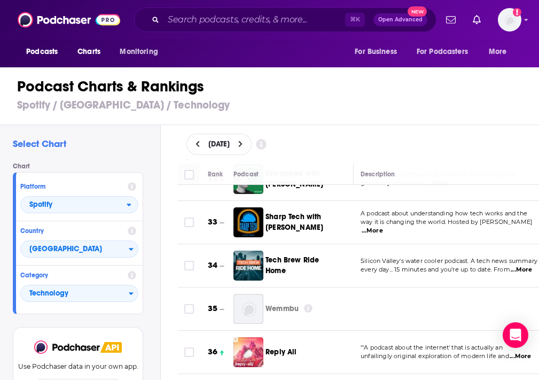
click at [487, 266] on span "...More" at bounding box center [521, 270] width 21 height 9
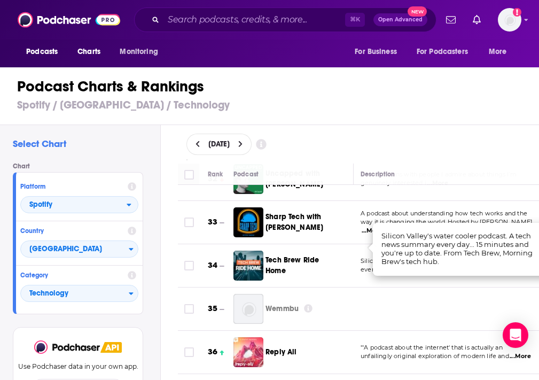
click at [359, 257] on td "Silicon Valley's water cooler podcast. A tech news summary every day... 15 minu…" at bounding box center [451, 265] width 198 height 43
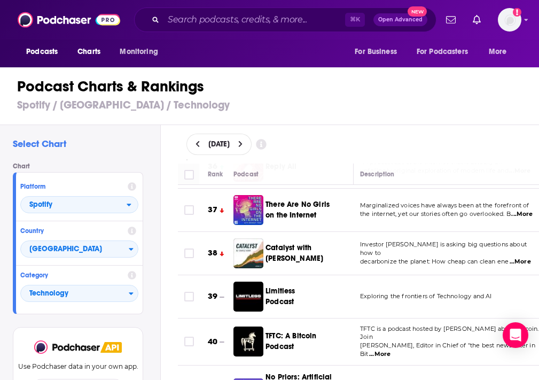
scroll to position [1613, 2]
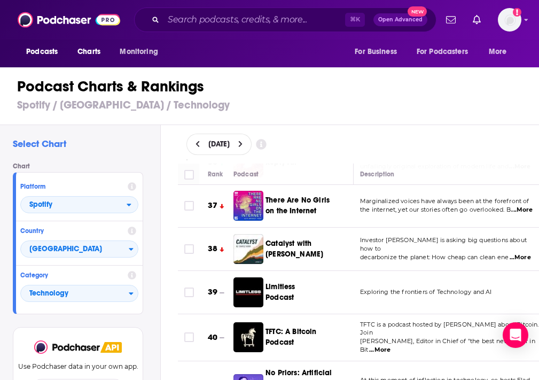
click at [487, 253] on span "...More" at bounding box center [520, 257] width 21 height 9
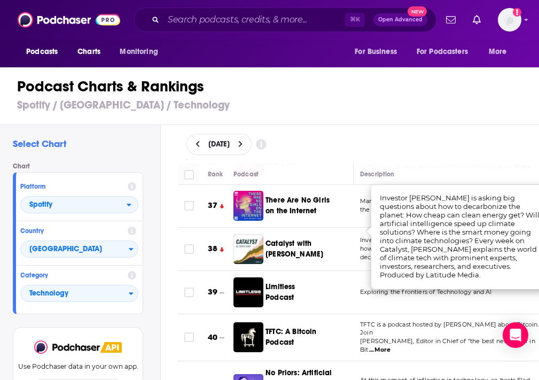
click at [351, 271] on td "Limitless Podcast" at bounding box center [294, 292] width 120 height 43
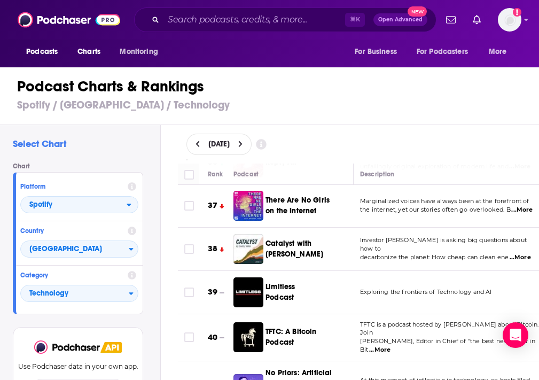
scroll to position [1630, 2]
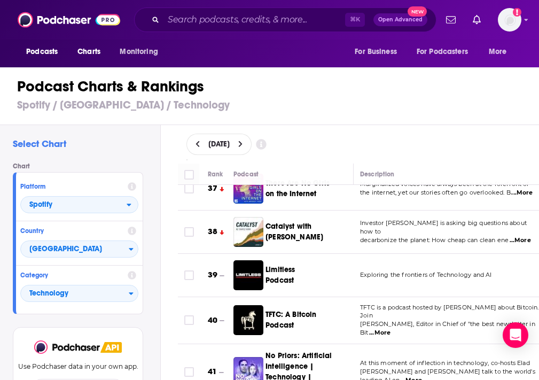
click at [433, 254] on td "Exploring the frontiers of Technology and AI" at bounding box center [451, 275] width 198 height 43
click at [424, 261] on td "Exploring the frontiers of Technology and AI" at bounding box center [451, 275] width 198 height 43
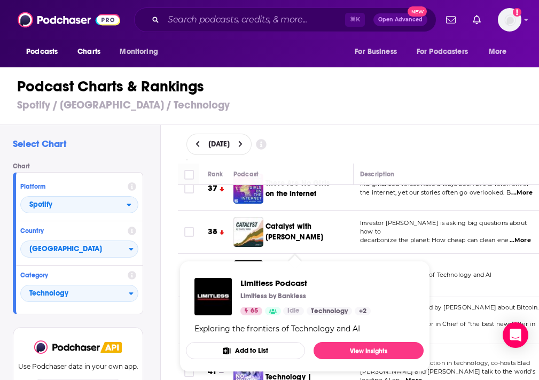
click at [288, 259] on span "Limitless Podcast Limitless by Bankless 65 Idle Categories Technology + 2 Techn…" at bounding box center [305, 316] width 251 height 124
click at [245, 254] on span "Limitless Podcast Limitless by Bankless 65 Idle Categories Technology + 2 Techn…" at bounding box center [305, 316] width 251 height 124
click at [354, 353] on link "View Insights" at bounding box center [369, 350] width 110 height 17
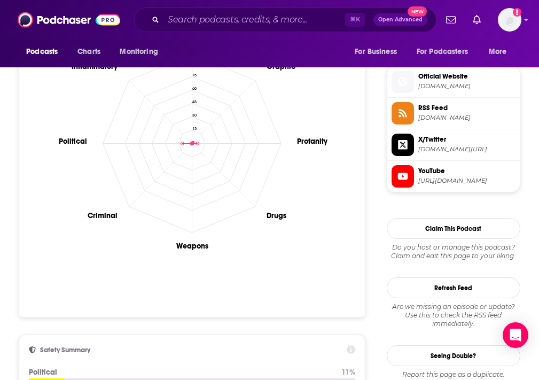
scroll to position [932, 0]
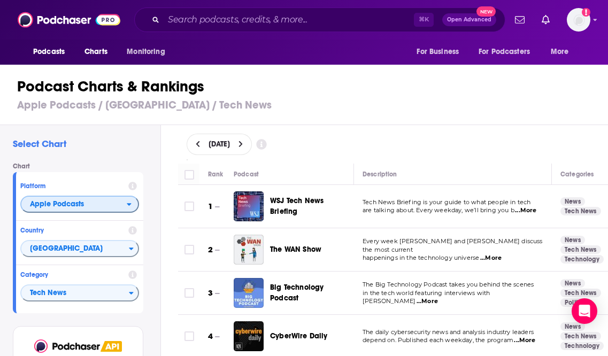
click at [91, 210] on span "Apple Podcasts" at bounding box center [73, 205] width 105 height 18
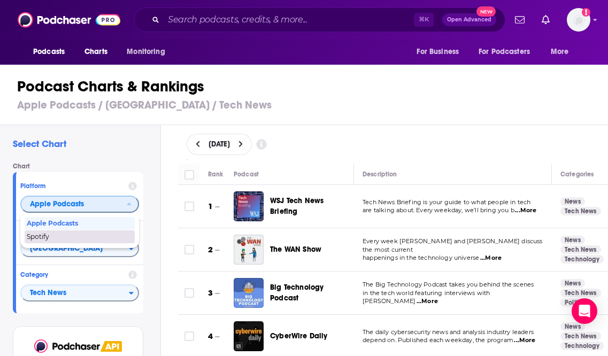
click at [79, 238] on span "Spotify" at bounding box center [79, 237] width 105 height 6
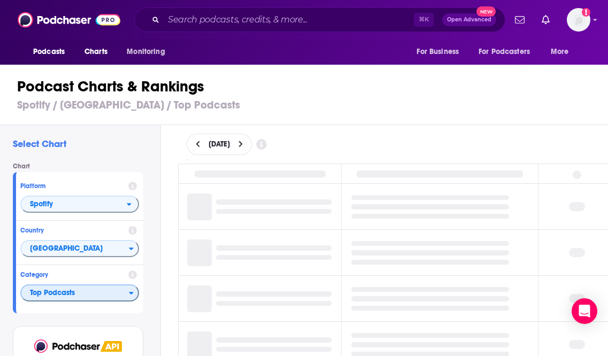
click at [74, 293] on span "Top Podcasts" at bounding box center [74, 293] width 107 height 18
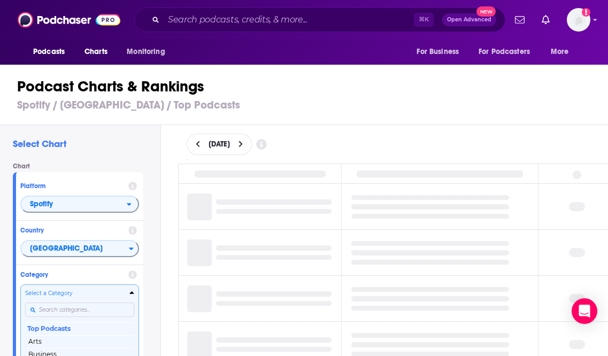
click at [61, 316] on div "Select a Category Top Podcasts Arts Business Comedy Education Fiction Health & …" at bounding box center [79, 345] width 109 height 113
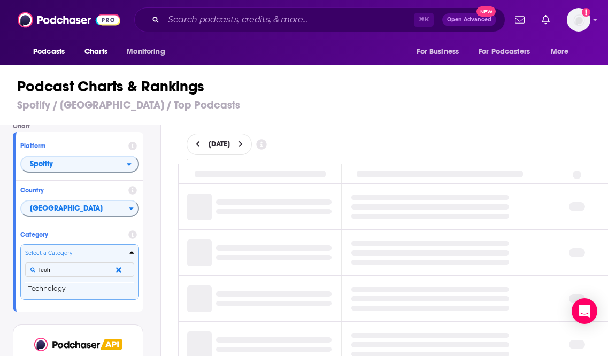
click at [20, 244] on button "Select a Category tech Technology" at bounding box center [79, 271] width 119 height 55
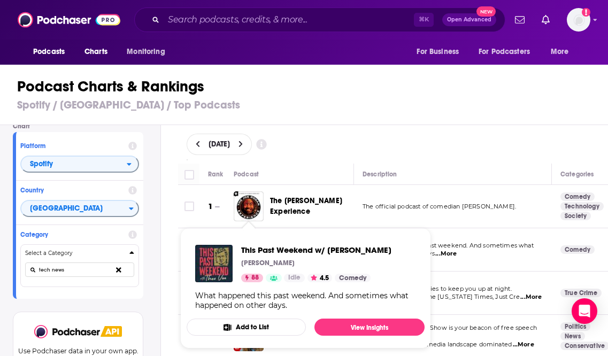
click at [415, 125] on div "[DATE]" at bounding box center [392, 144] width 447 height 38
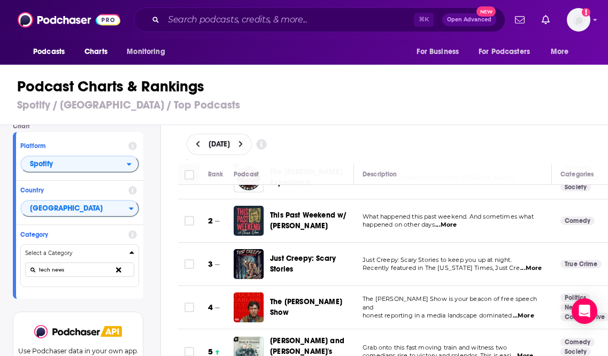
scroll to position [0, 0]
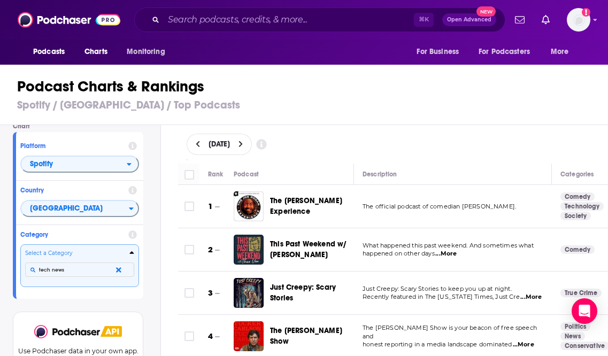
click at [86, 270] on input "tech news" at bounding box center [79, 269] width 109 height 14
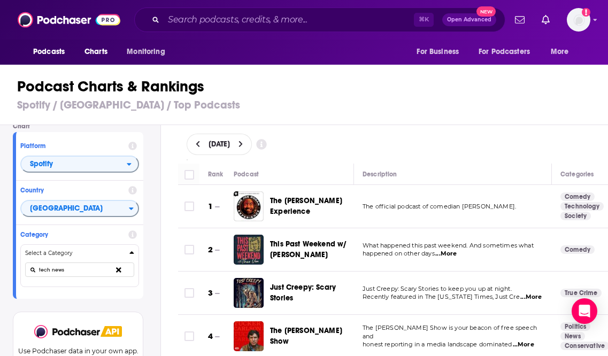
click at [91, 291] on div "Category Select a Category tech news" at bounding box center [79, 259] width 127 height 69
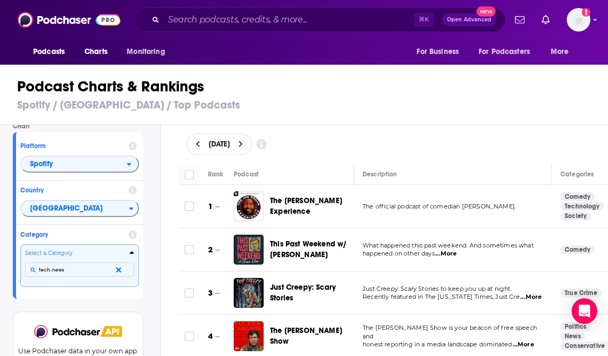
drag, startPoint x: 91, startPoint y: 266, endPoint x: 75, endPoint y: 277, distance: 20.3
click at [76, 278] on div "tech news" at bounding box center [79, 270] width 109 height 25
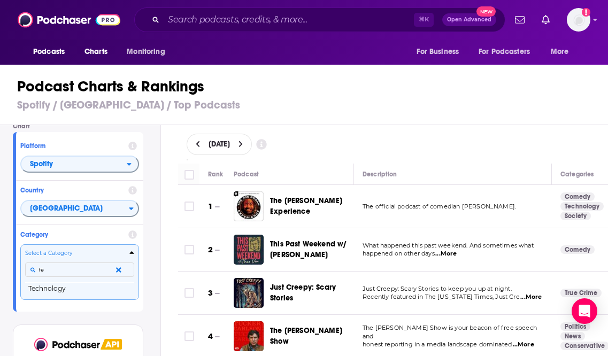
type input "t"
type input "tech"
click at [33, 289] on button "Technology" at bounding box center [79, 288] width 109 height 13
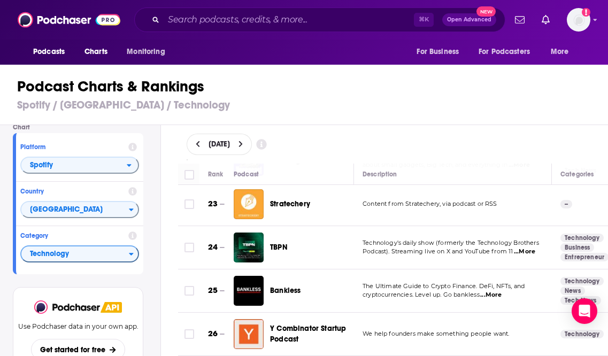
scroll to position [802, 0]
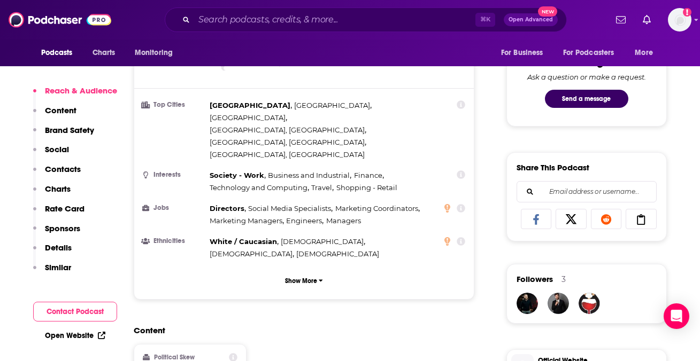
scroll to position [560, 0]
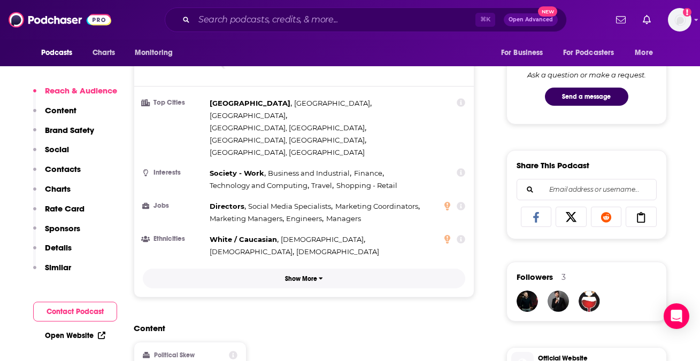
click at [303, 275] on p "Show More" at bounding box center [301, 278] width 32 height 7
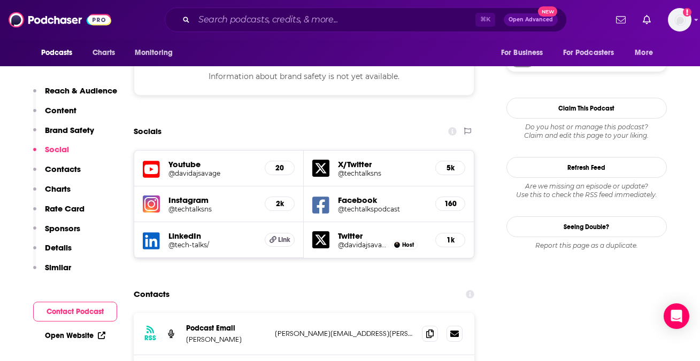
scroll to position [1086, 0]
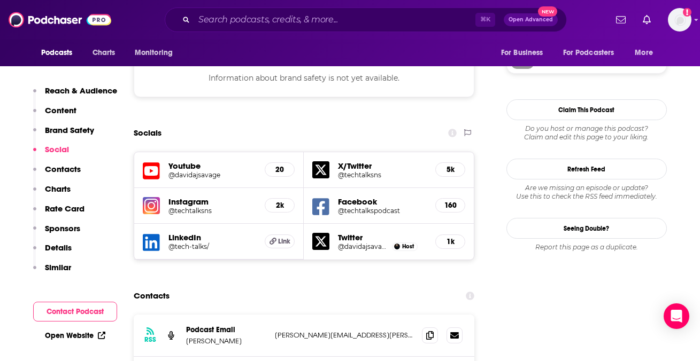
click at [183, 161] on h5 "Youtube" at bounding box center [212, 166] width 88 height 10
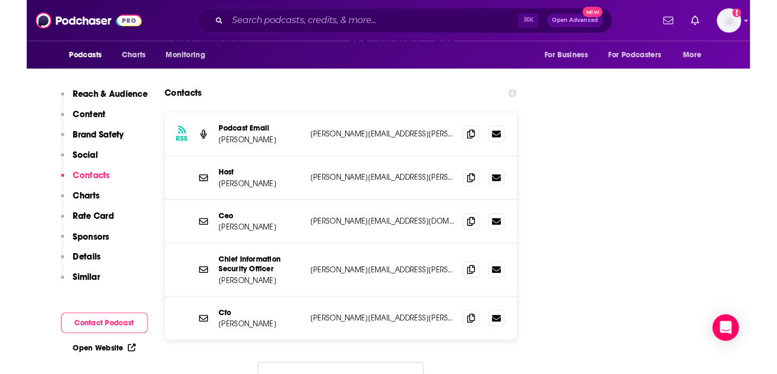
scroll to position [1048, 0]
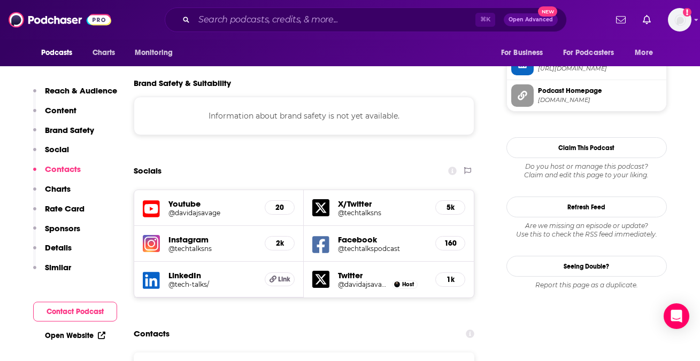
click at [242, 199] on h5 "Youtube" at bounding box center [212, 204] width 88 height 10
click at [184, 209] on h5 "@davidajsavage" at bounding box center [212, 213] width 88 height 8
click at [352, 281] on h5 "@davidajsavage" at bounding box center [363, 285] width 51 height 8
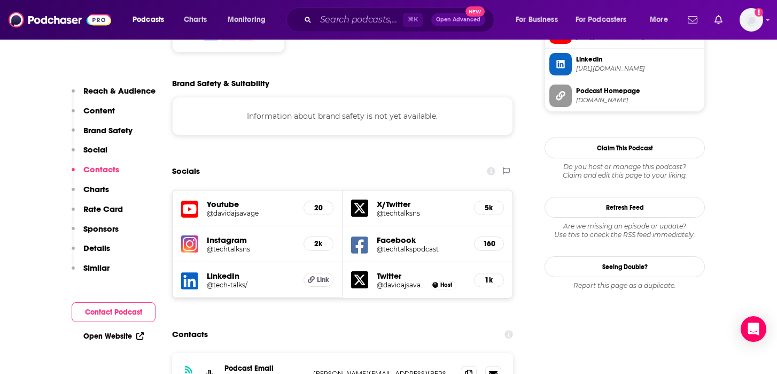
click at [224, 235] on h5 "Instagram" at bounding box center [251, 240] width 88 height 10
click at [319, 239] on h5 "2k" at bounding box center [319, 243] width 12 height 9
click at [386, 199] on h5 "X/Twitter" at bounding box center [421, 204] width 89 height 10
click at [493, 203] on h5 "5k" at bounding box center [489, 207] width 12 height 9
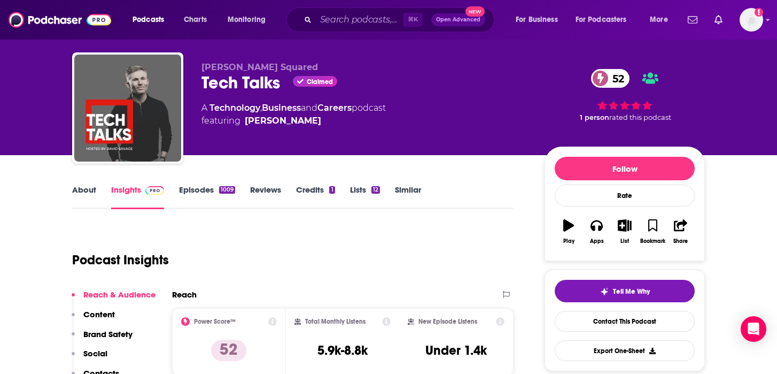
scroll to position [21, 0]
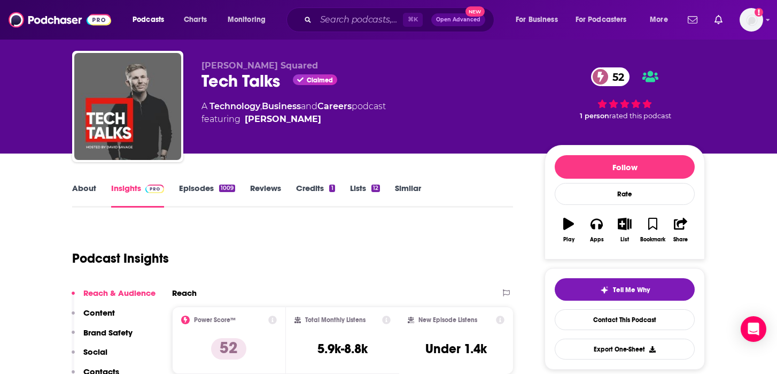
click at [203, 192] on link "Episodes 1009" at bounding box center [207, 195] width 56 height 25
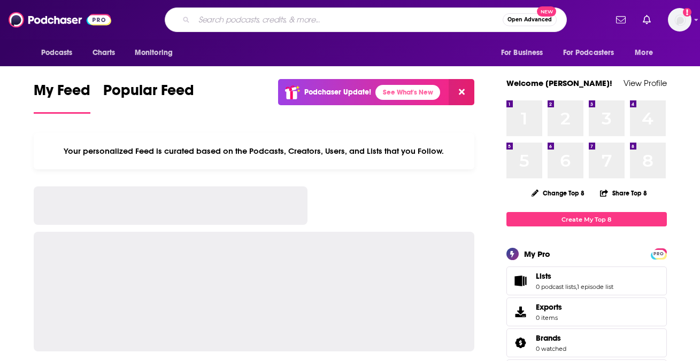
click at [236, 19] on input "Search podcasts, credits, & more..." at bounding box center [348, 19] width 308 height 17
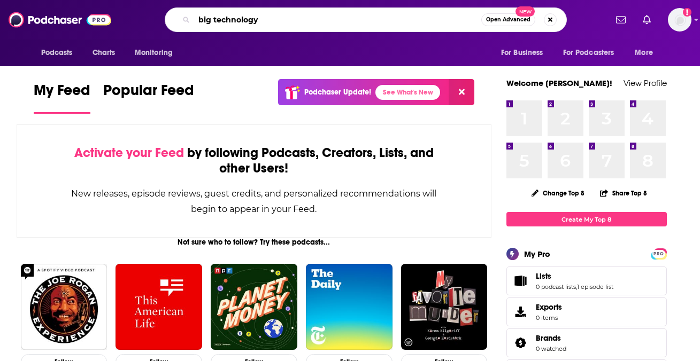
type input "big technology"
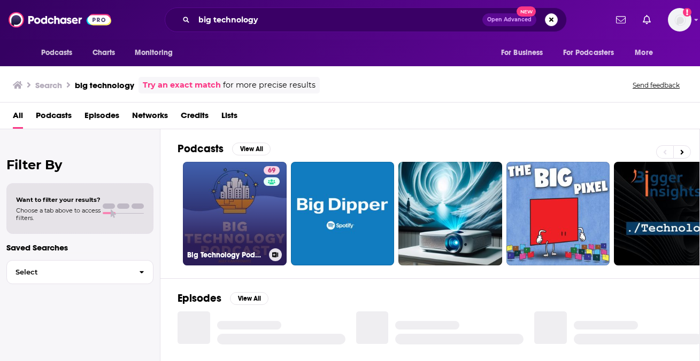
click at [233, 211] on link "69 Big Technology Podcast" at bounding box center [235, 214] width 104 height 104
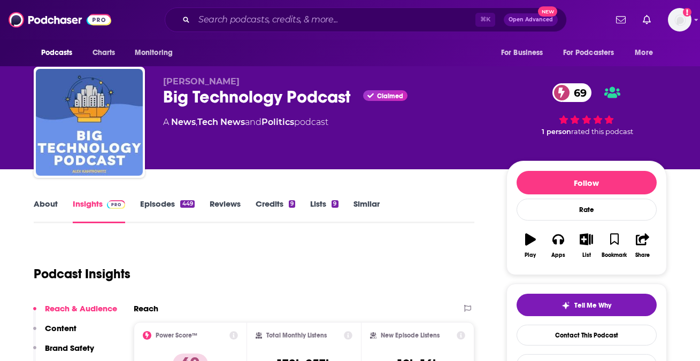
scroll to position [7, 0]
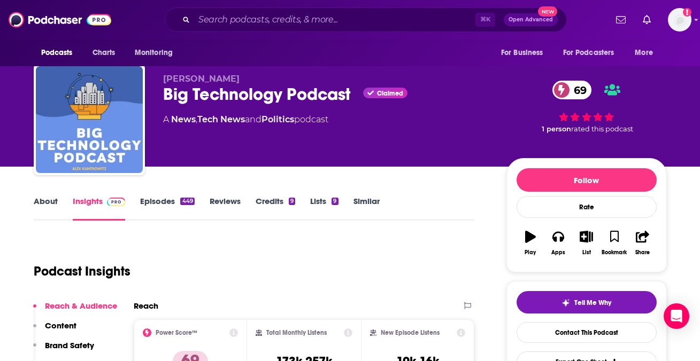
click at [324, 203] on link "Lists 9" at bounding box center [324, 208] width 28 height 25
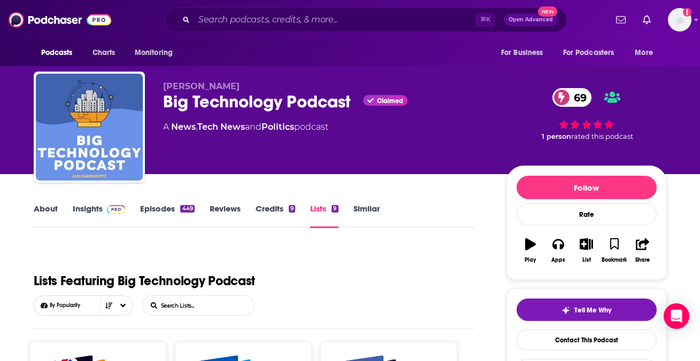
click at [51, 211] on link "About" at bounding box center [46, 216] width 24 height 25
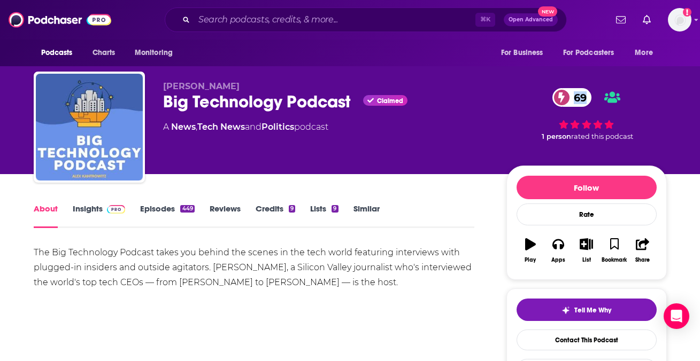
drag, startPoint x: 548, startPoint y: 84, endPoint x: 593, endPoint y: 106, distance: 50.7
click at [593, 106] on div "69 1 person rated this podcast" at bounding box center [586, 114] width 160 height 66
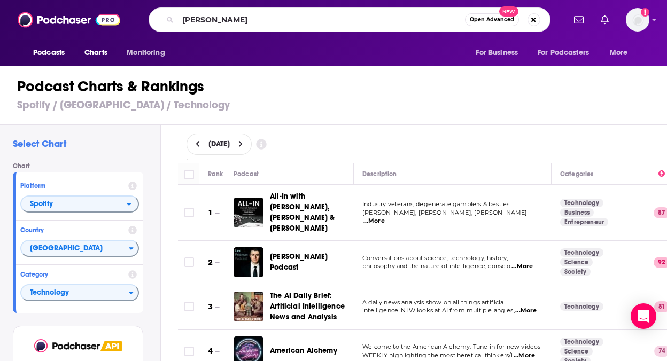
scroll to position [802, 0]
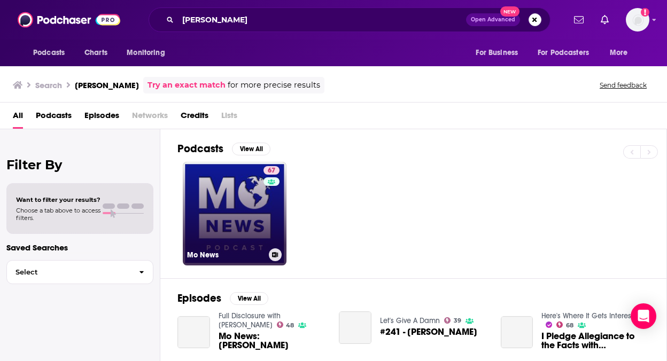
click at [234, 235] on link "67 Mo News" at bounding box center [235, 214] width 104 height 104
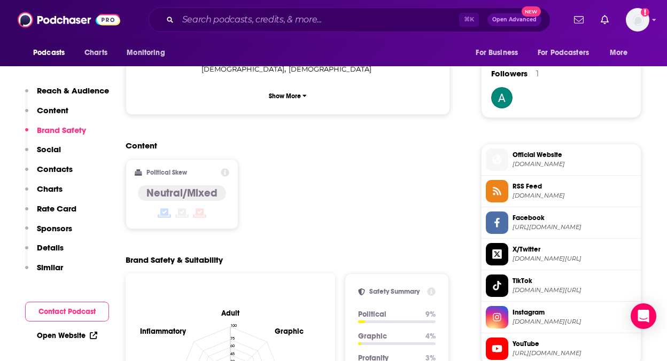
scroll to position [736, 0]
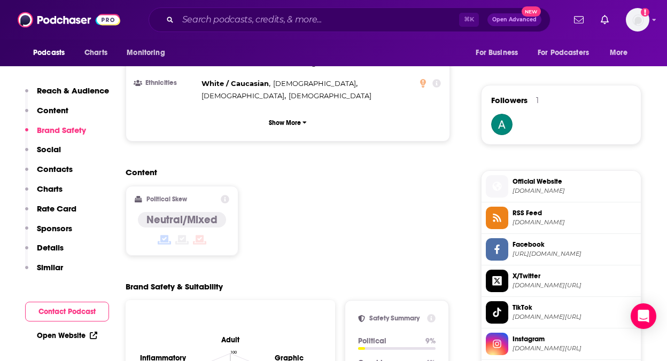
click at [178, 212] on div "Neutral/Mixed" at bounding box center [182, 229] width 88 height 35
click at [213, 234] on div at bounding box center [182, 240] width 88 height 13
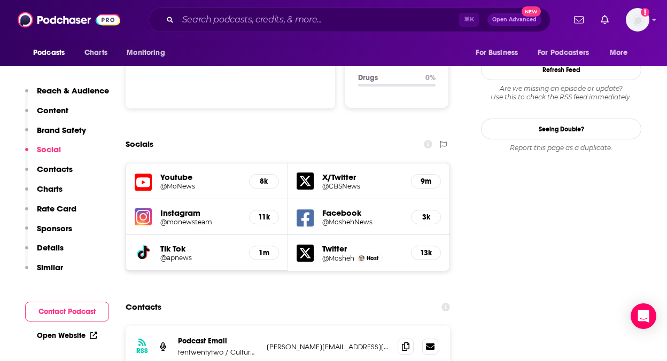
scroll to position [1155, 0]
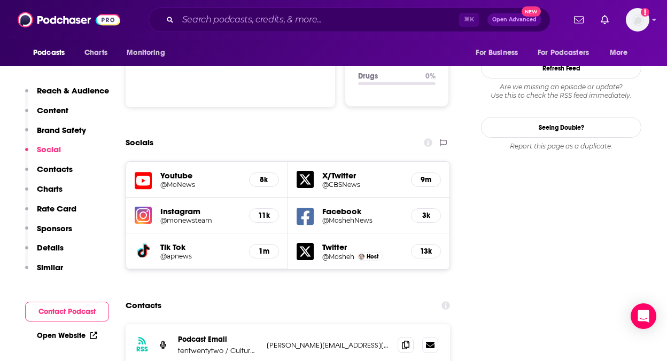
click at [327, 242] on h5 "Twitter" at bounding box center [362, 247] width 81 height 10
click at [428, 247] on h5 "13k" at bounding box center [426, 251] width 12 height 9
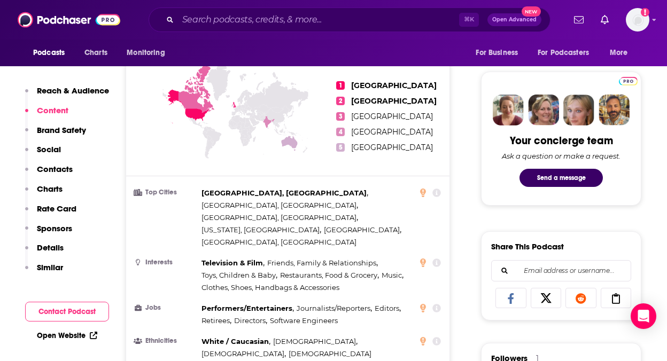
scroll to position [479, 0]
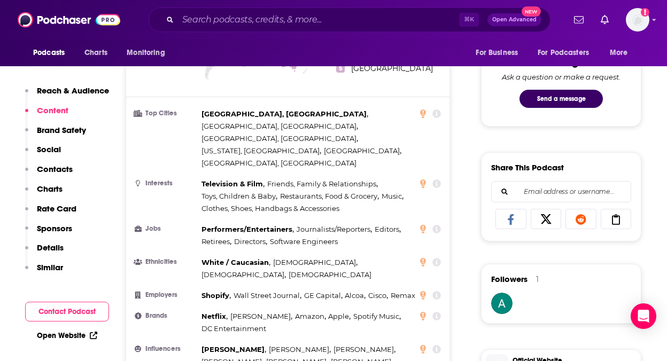
scroll to position [554, 0]
